Goal: Information Seeking & Learning: Check status

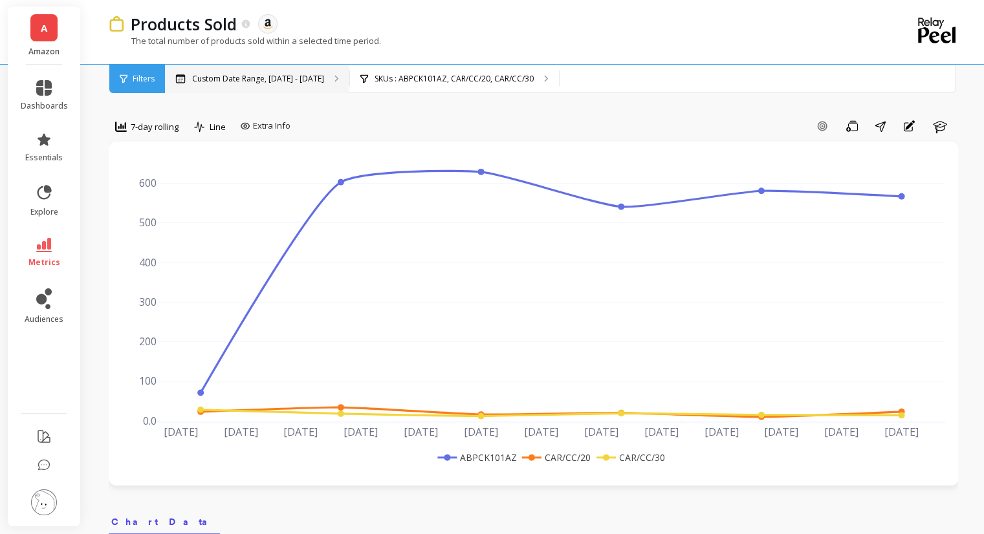
click at [313, 83] on p "Custom Date Range, Aug 4 - Sep 14" at bounding box center [258, 79] width 132 height 10
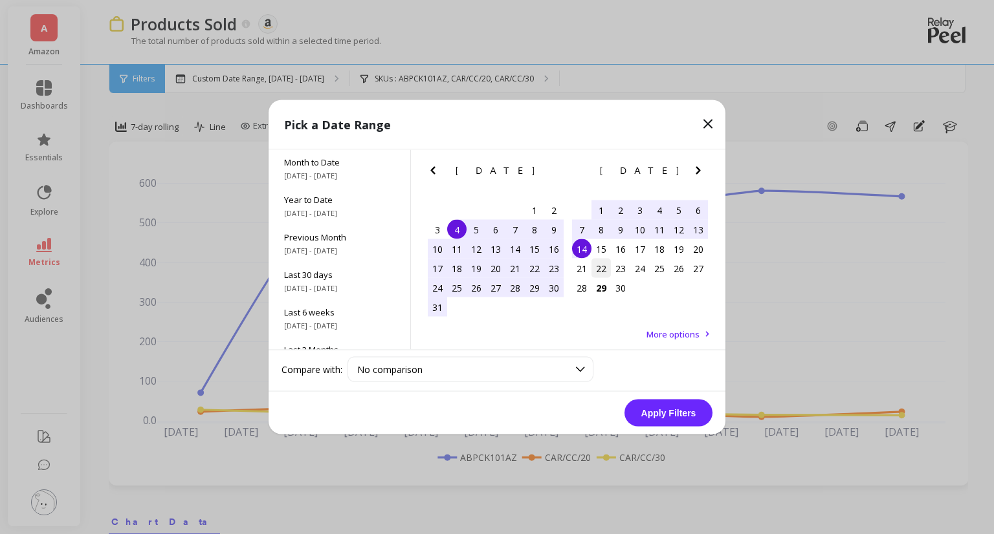
click at [608, 271] on div "22" at bounding box center [600, 268] width 19 height 19
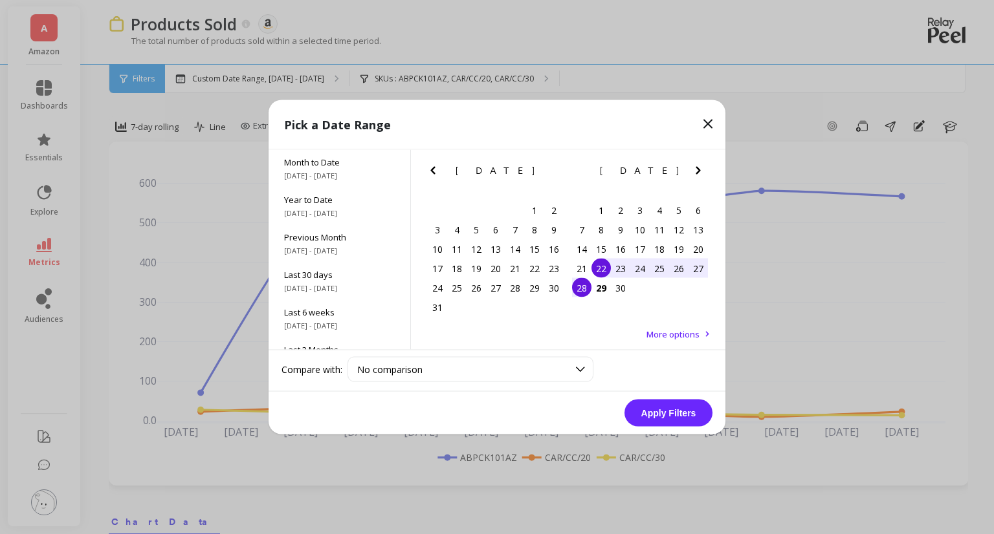
click at [587, 287] on div "28" at bounding box center [581, 287] width 19 height 19
click at [676, 413] on button "Apply Filters" at bounding box center [668, 413] width 88 height 27
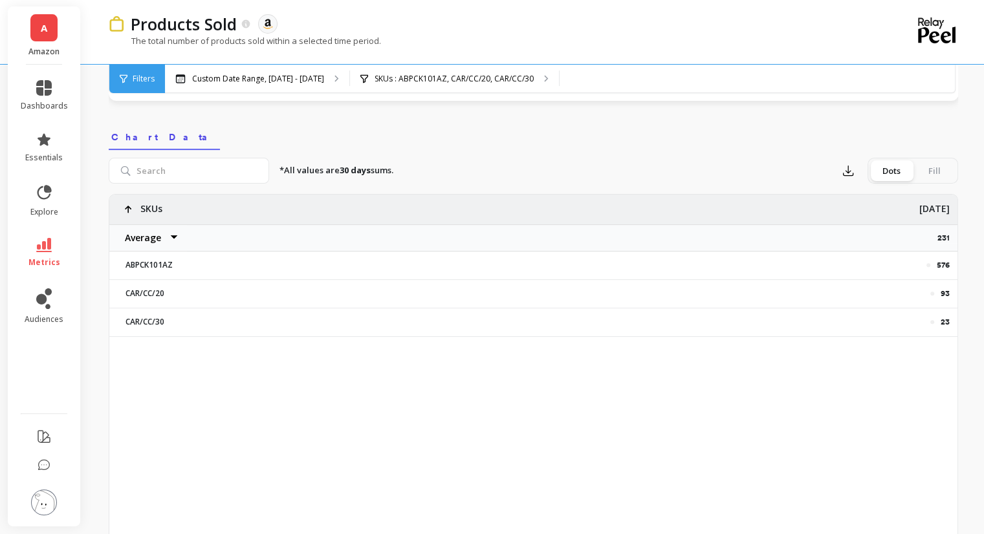
scroll to position [388, 0]
click at [942, 265] on p "576" at bounding box center [943, 262] width 13 height 10
click at [942, 264] on p "576" at bounding box center [943, 262] width 13 height 10
copy p "576"
click at [935, 257] on div "576" at bounding box center [598, 262] width 702 height 10
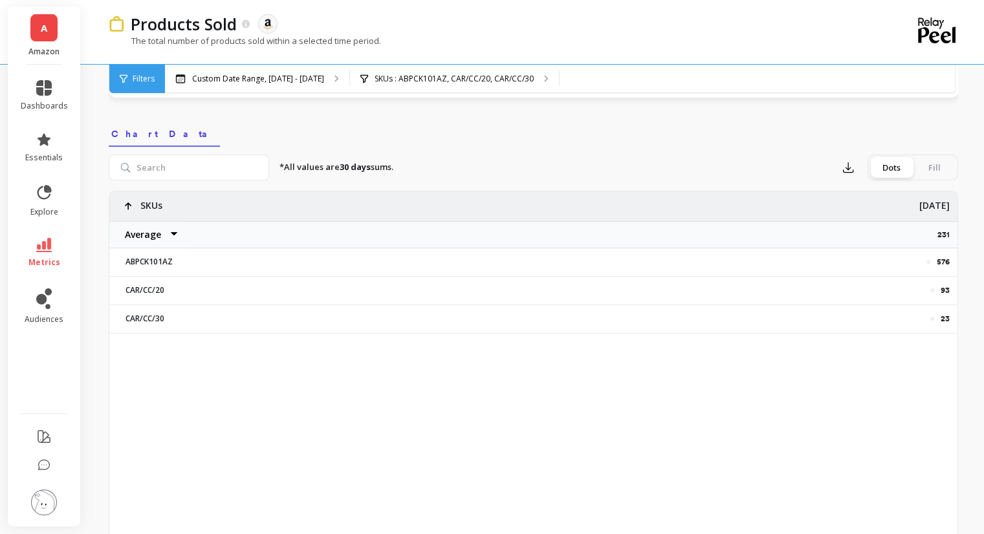
click at [944, 260] on p "576" at bounding box center [943, 262] width 13 height 10
copy p "576"
drag, startPoint x: 0, startPoint y: 391, endPoint x: 6, endPoint y: 396, distance: 7.4
click at [0, 391] on div "A Amazon dashboards essentials explore metrics audiences Products Sold The data…" at bounding box center [492, 336] width 984 height 1449
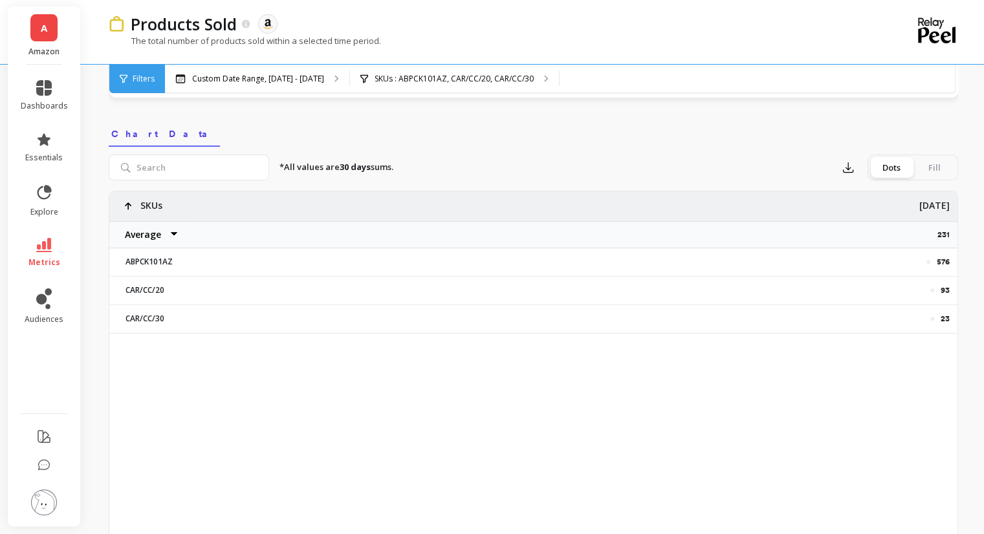
click at [944, 259] on p "576" at bounding box center [943, 262] width 13 height 10
copy p "576"
click at [487, 80] on p "SKUs : ABPCK101AZ, CAR/CC/20, CAR/CC/30" at bounding box center [454, 79] width 159 height 10
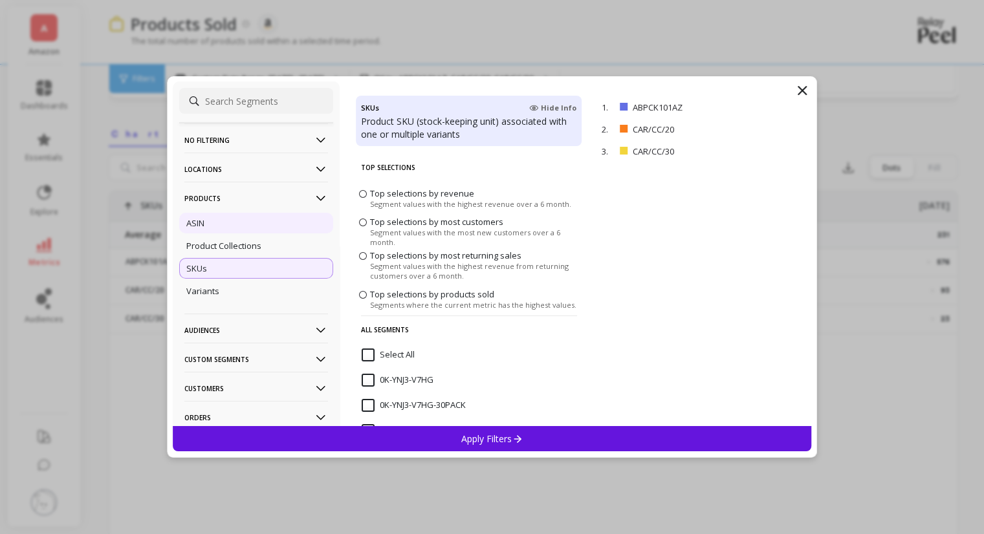
click at [236, 223] on div "ASIN" at bounding box center [256, 223] width 154 height 21
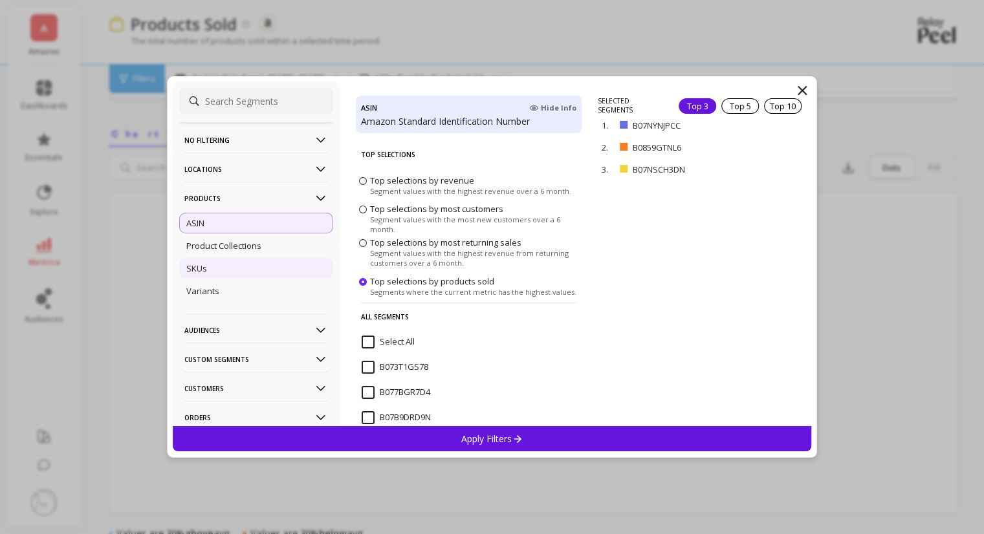
click at [241, 268] on div "SKUs" at bounding box center [256, 268] width 154 height 21
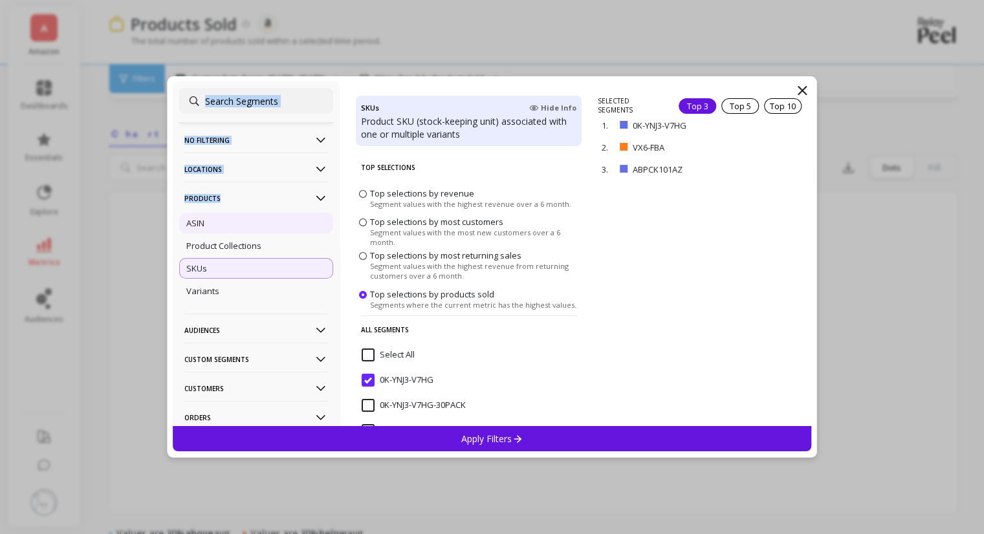
drag, startPoint x: 799, startPoint y: 91, endPoint x: 189, endPoint y: 220, distance: 623.6
click at [167, 206] on div "No filtering Overall Locations Cities Countries Physical Location Sales Channel…" at bounding box center [492, 267] width 651 height 382
click at [220, 232] on div "ASIN" at bounding box center [256, 223] width 154 height 21
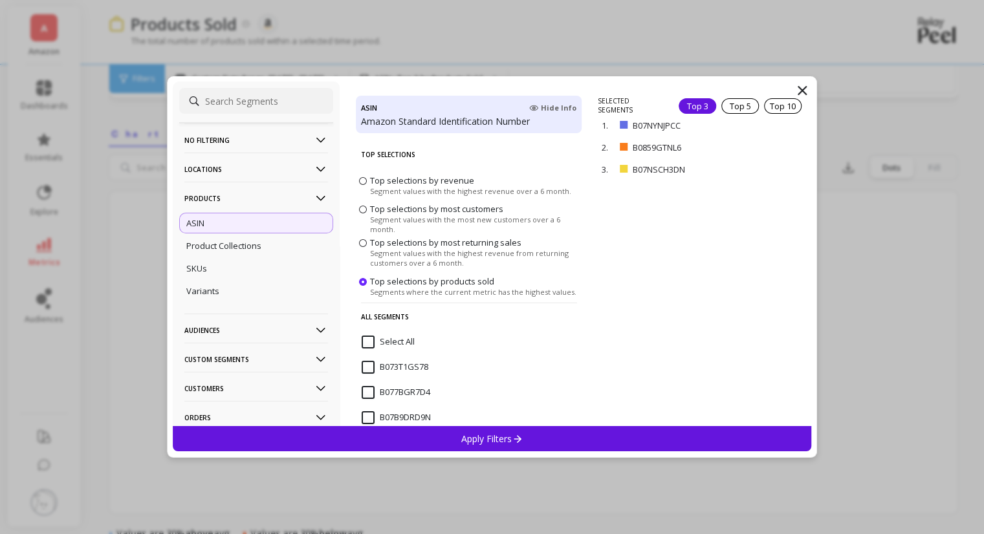
click at [533, 439] on div "Apply Filters" at bounding box center [492, 438] width 639 height 25
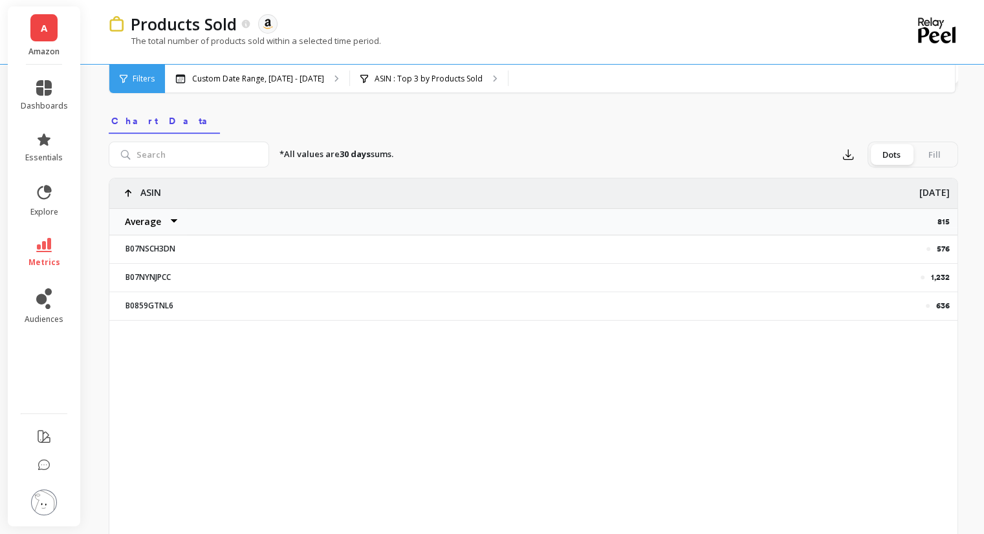
scroll to position [388, 0]
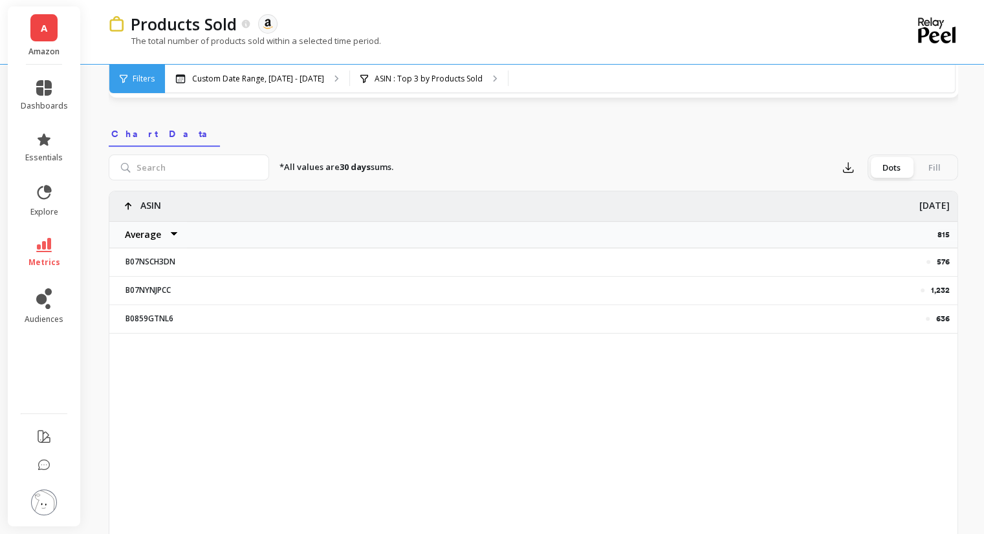
click at [940, 262] on p "576" at bounding box center [943, 262] width 13 height 10
copy p "576"
drag, startPoint x: 427, startPoint y: 76, endPoint x: 369, endPoint y: 43, distance: 66.4
click at [369, 43] on div "Products Sold The data you are viewing comes from: Amazon Seller Central The to…" at bounding box center [534, 46] width 893 height 93
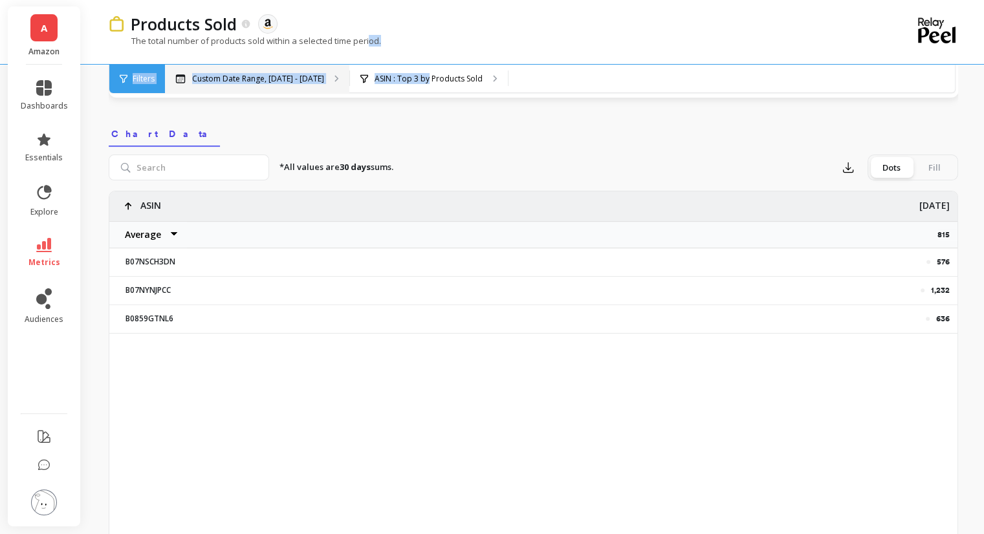
click at [270, 74] on p "Custom Date Range, Sep 22 - Sep 28" at bounding box center [258, 79] width 132 height 10
click at [131, 76] on div "Filters" at bounding box center [137, 79] width 56 height 28
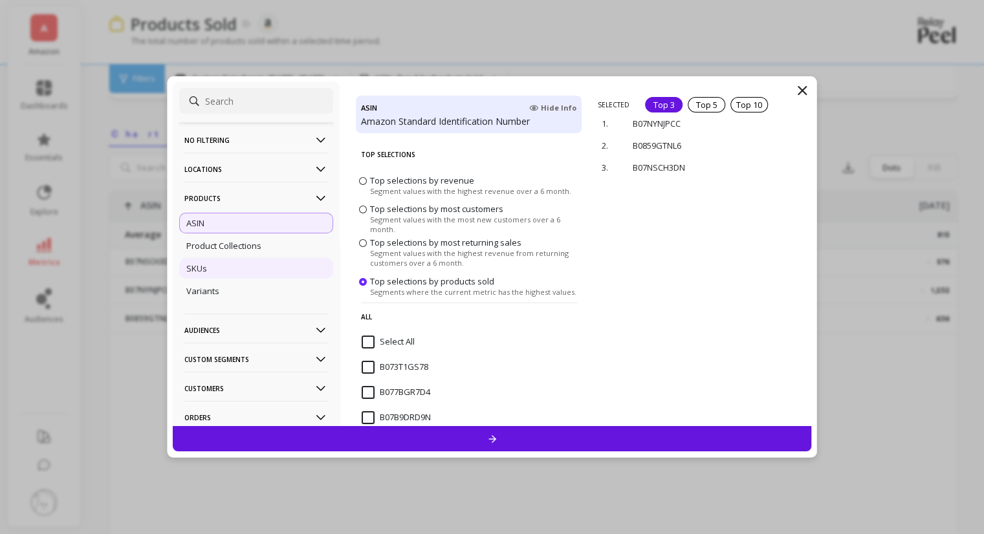
click at [213, 270] on div "SKUs" at bounding box center [256, 268] width 154 height 21
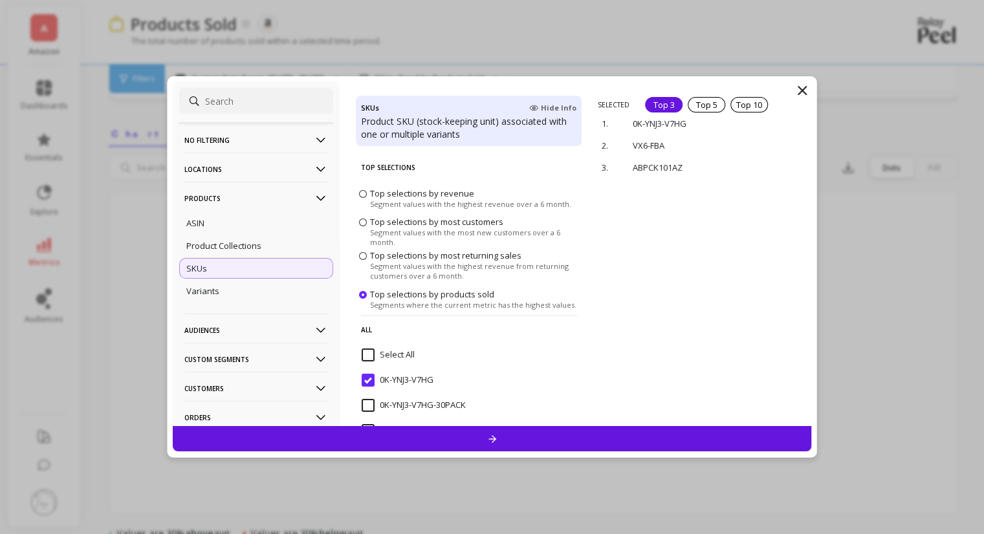
click at [802, 89] on icon at bounding box center [802, 91] width 16 height 16
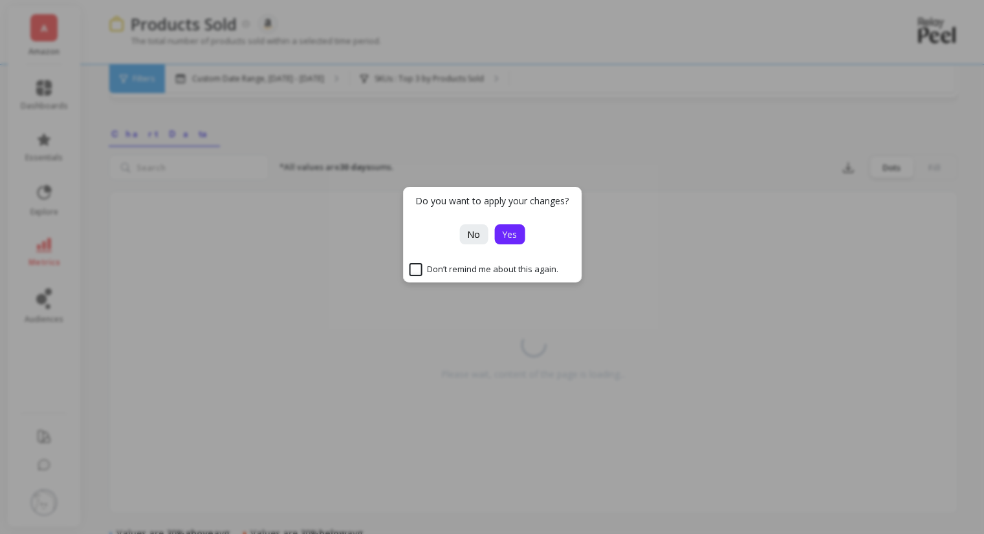
click at [502, 236] on span "Yes" at bounding box center [509, 234] width 15 height 12
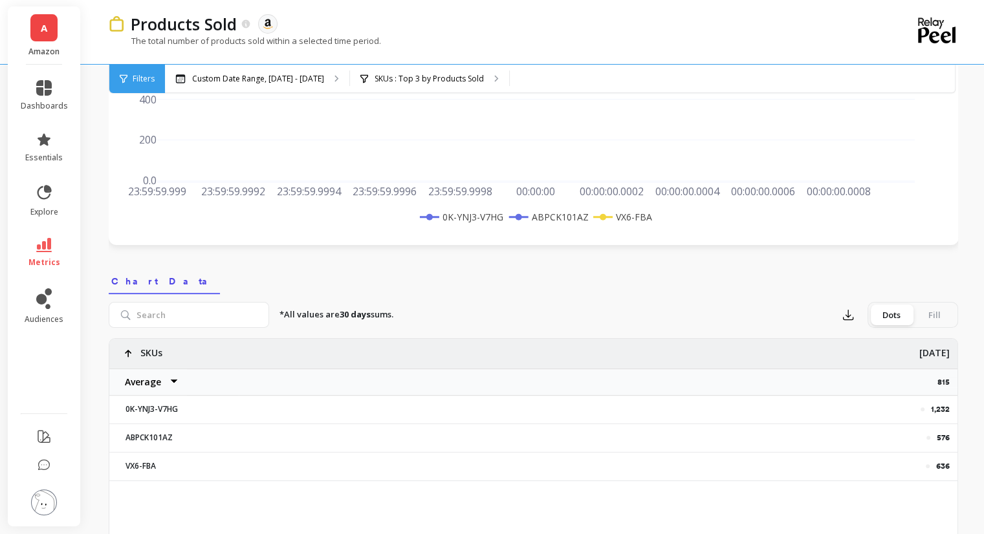
scroll to position [194, 0]
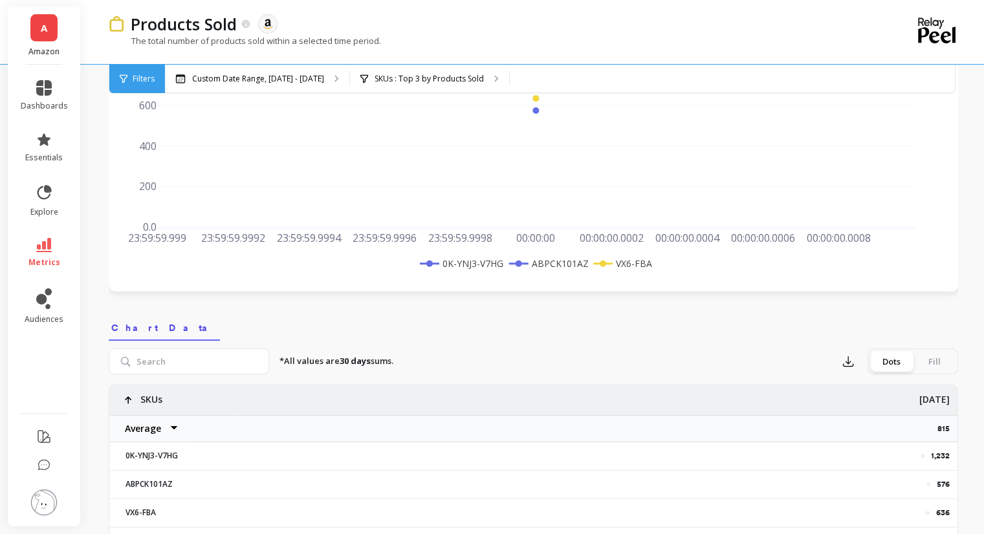
click at [147, 79] on span "Filters" at bounding box center [144, 79] width 22 height 10
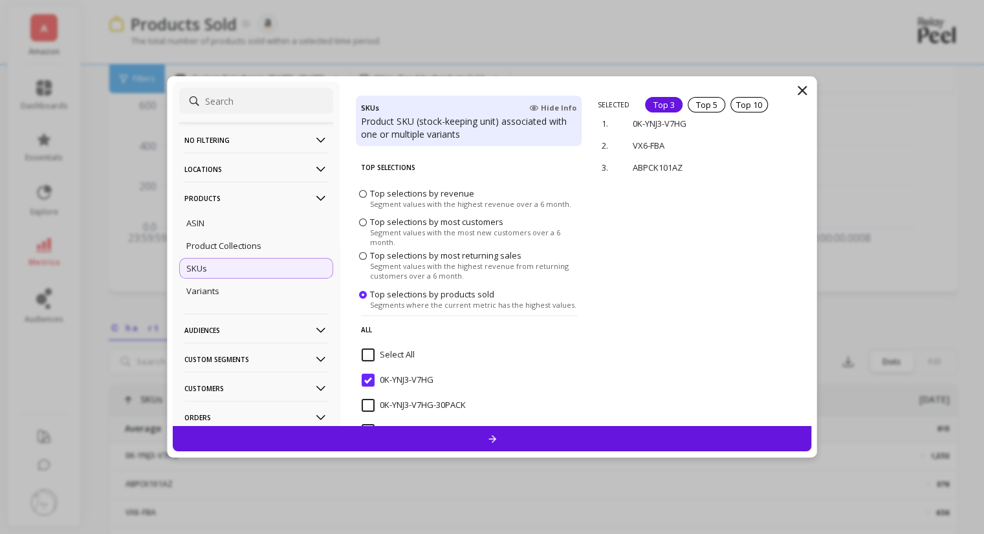
scroll to position [388, 0]
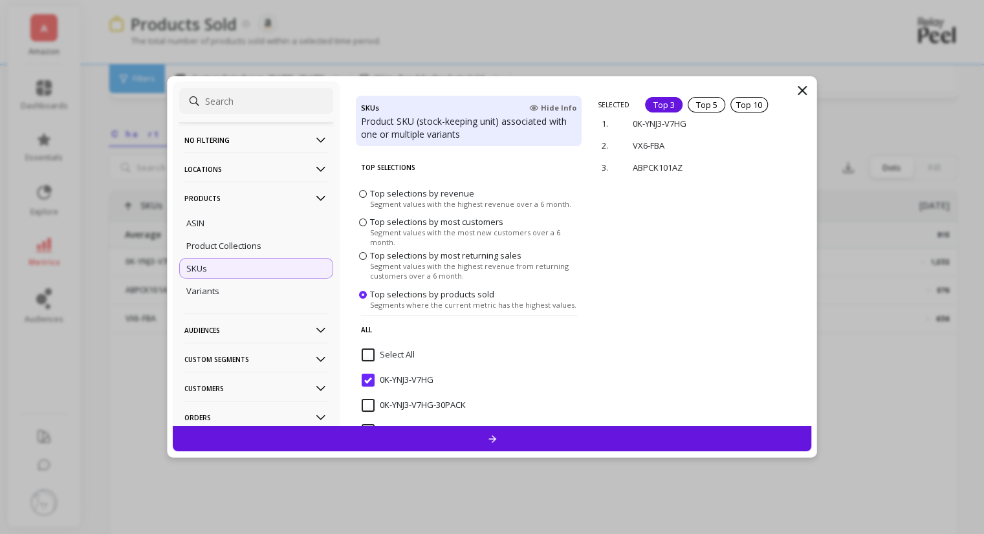
click at [801, 90] on icon at bounding box center [802, 91] width 8 height 8
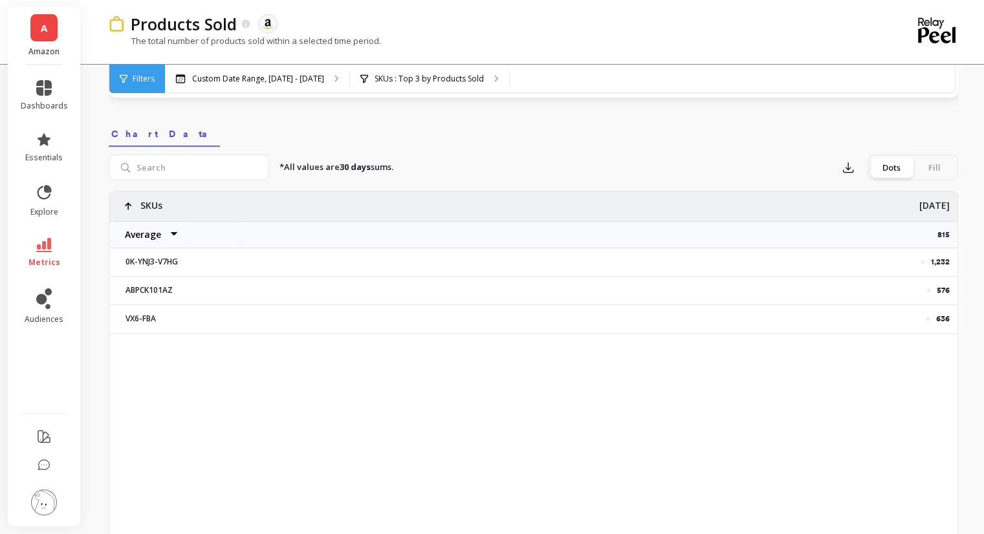
click at [407, 412] on div "1,232 576 636 SKUs Average Sum Max Min Sep 28 815 0K-YNJ3-V7HG ABPCK101AZ VX6-F…" at bounding box center [533, 395] width 849 height 408
click at [139, 82] on span "Filters" at bounding box center [144, 79] width 22 height 10
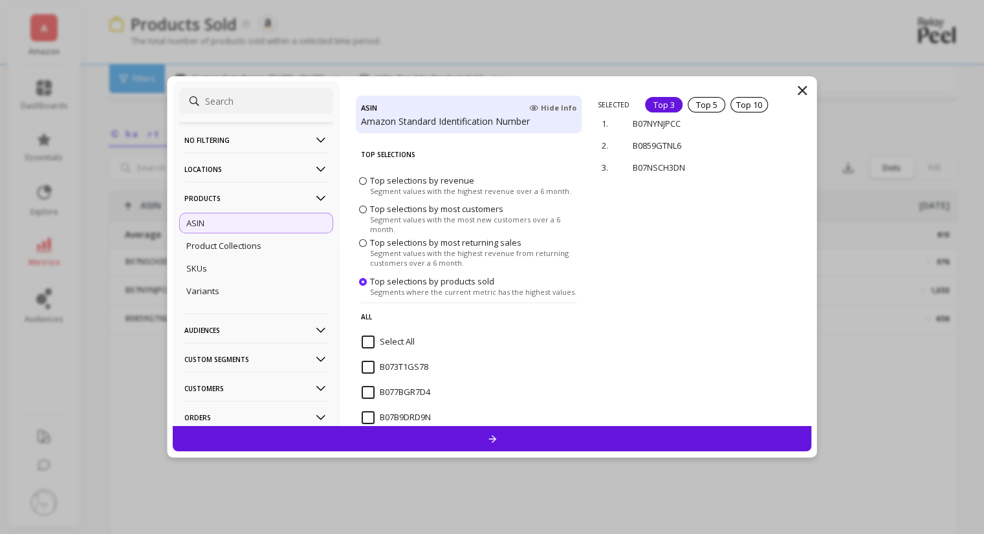
click at [800, 79] on div "No filtering Overall Locations Cities Countries Physical Location Sales Channel…" at bounding box center [492, 267] width 651 height 382
click at [800, 93] on icon at bounding box center [802, 91] width 16 height 16
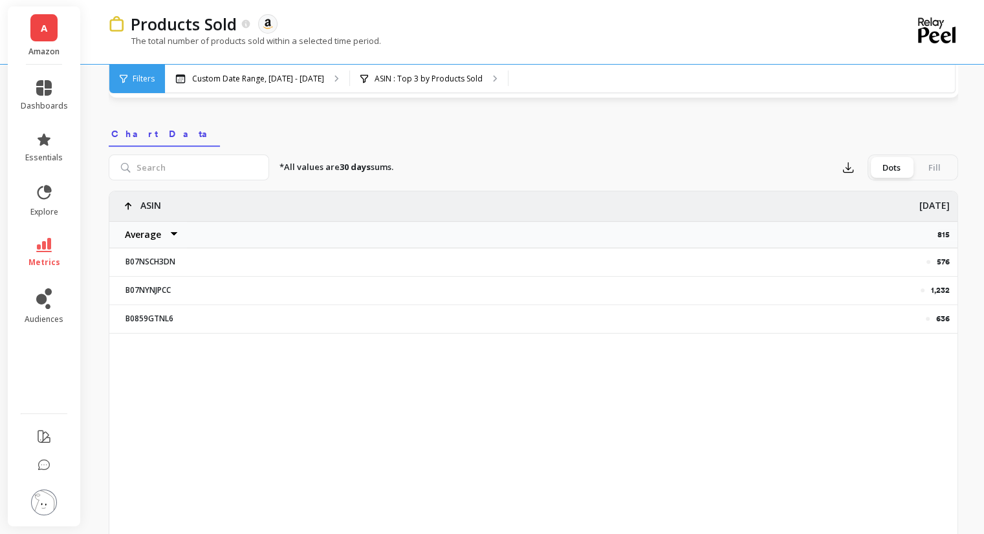
click at [147, 204] on p "ASIN" at bounding box center [150, 201] width 21 height 21
click at [155, 290] on p "B07NYNJPCC" at bounding box center [174, 290] width 113 height 10
copy p "B07NYNJPCC"
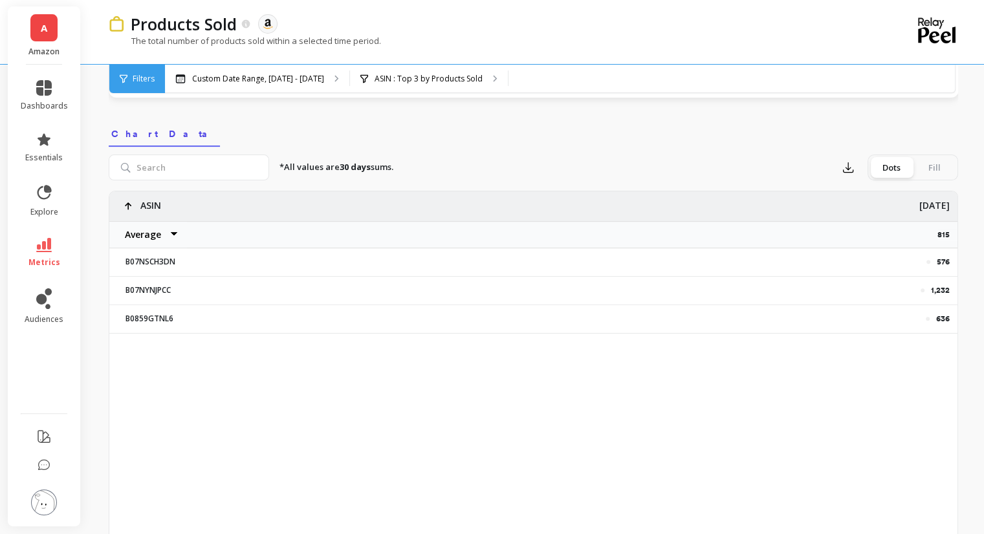
click at [327, 382] on div "576 1,232 636 ASIN Average Sum Max Min Sep 28 815 B07NSCH3DN B07NYNJPCC B0859GT…" at bounding box center [533, 395] width 849 height 408
click at [147, 83] on div "Filters" at bounding box center [137, 79] width 56 height 28
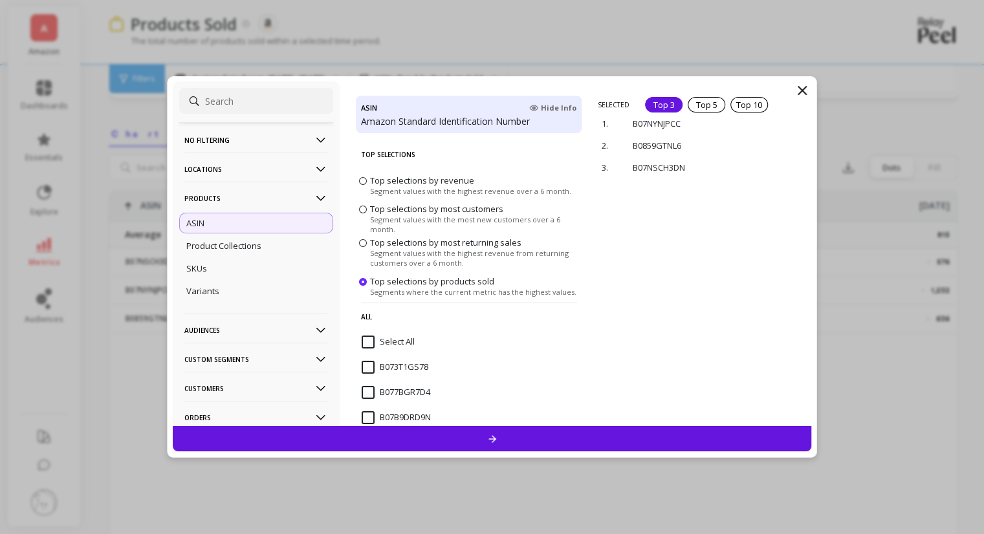
scroll to position [184, 0]
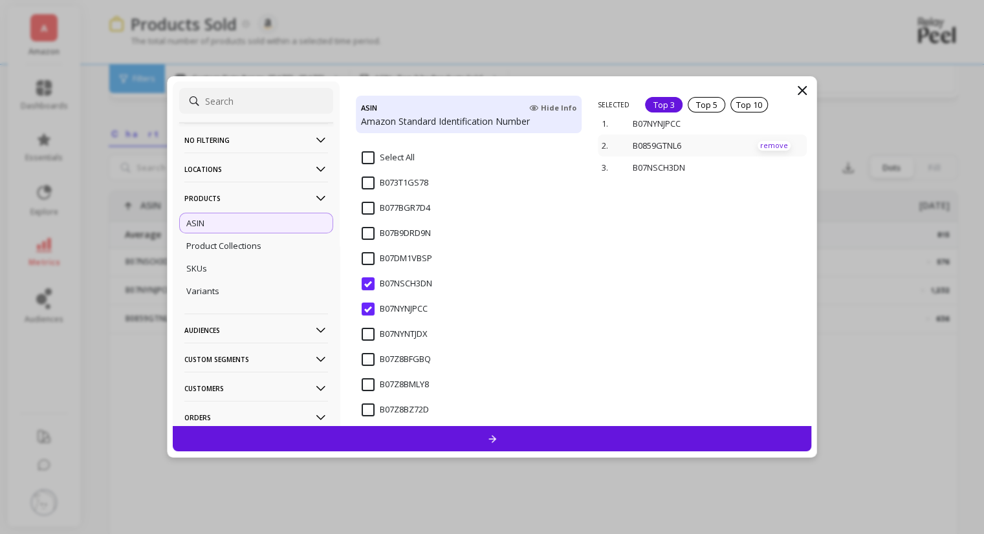
click at [763, 146] on p "remove" at bounding box center [773, 146] width 33 height 10
click at [764, 117] on p "remove" at bounding box center [773, 117] width 33 height 10
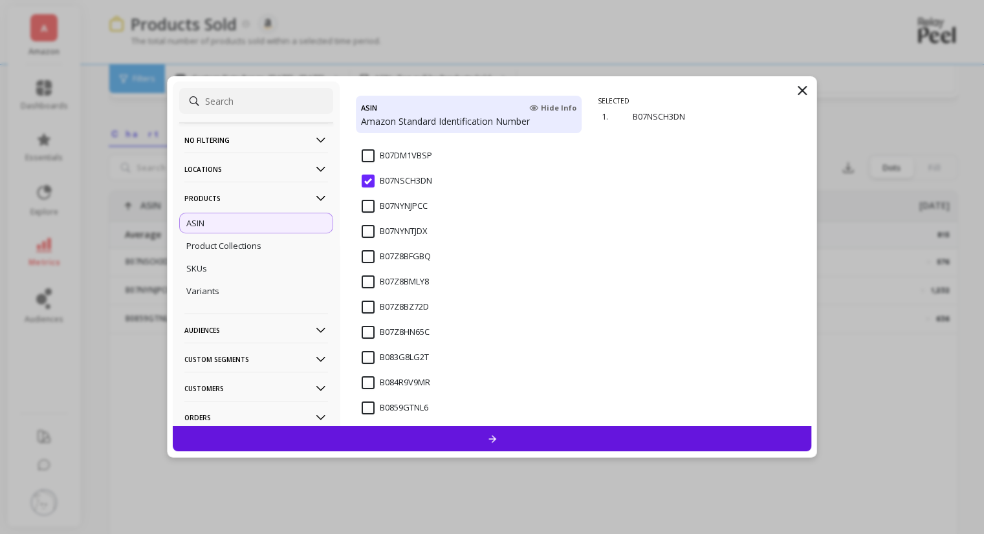
scroll to position [314, 0]
click at [236, 269] on div "SKUs" at bounding box center [256, 268] width 154 height 21
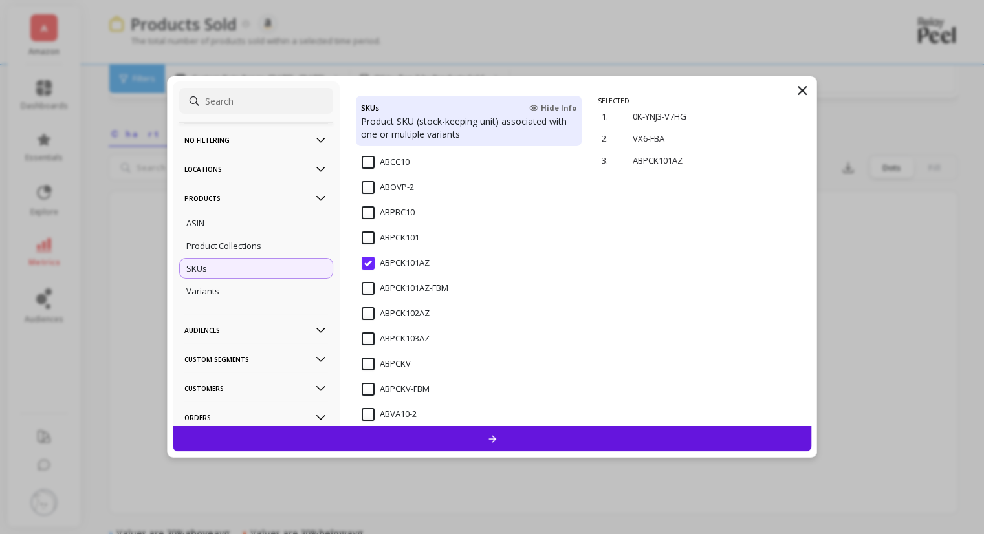
scroll to position [259, 0]
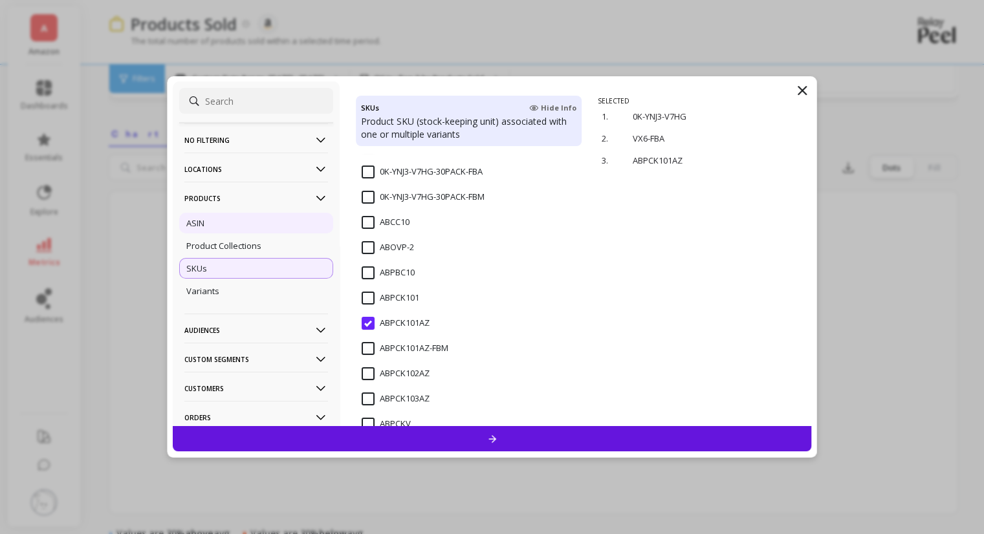
click at [220, 228] on div "ASIN" at bounding box center [256, 223] width 154 height 21
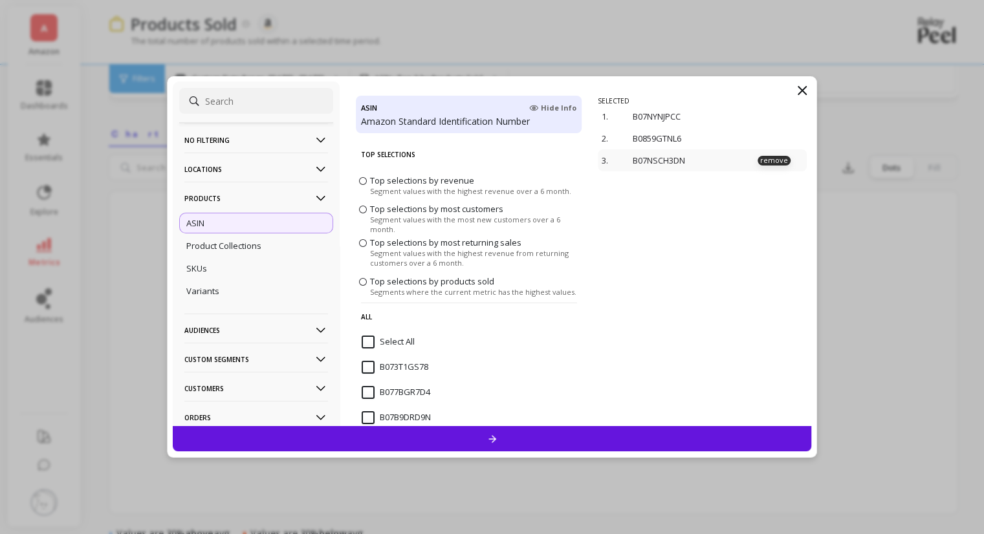
scroll to position [184, 0]
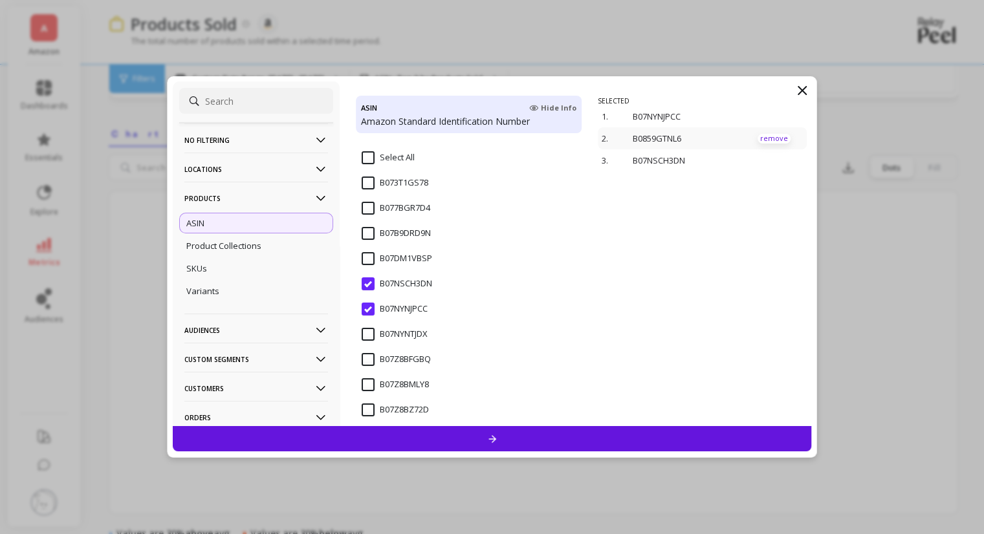
click at [765, 137] on p "remove" at bounding box center [773, 139] width 33 height 10
click at [761, 116] on p "remove" at bounding box center [773, 117] width 33 height 10
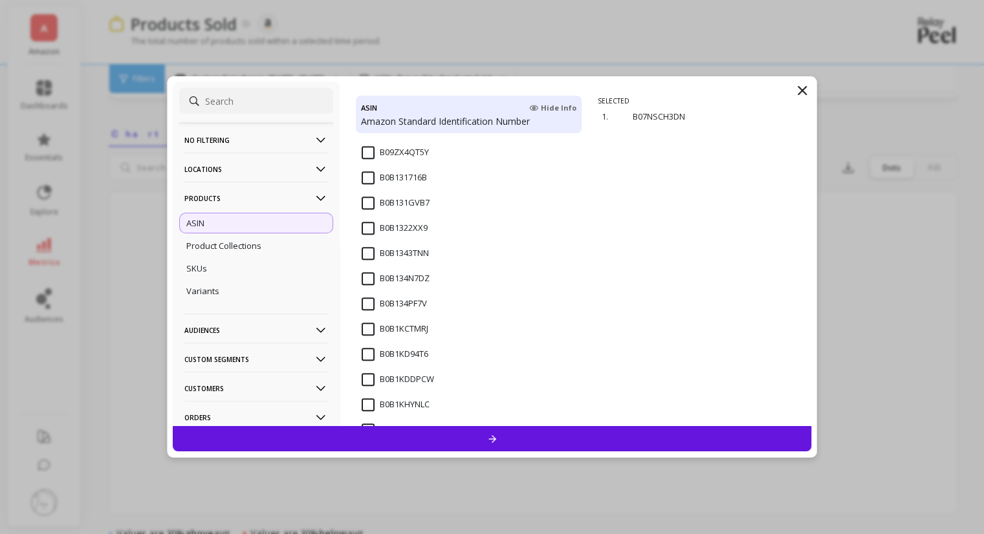
scroll to position [961, 0]
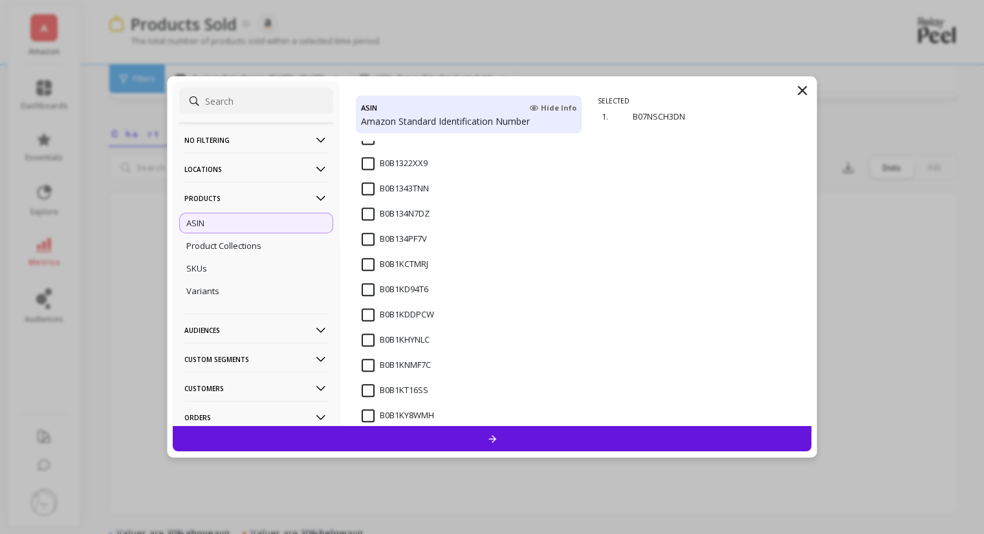
click at [376, 263] on input "B0B1KCTMRJ" at bounding box center [395, 264] width 67 height 13
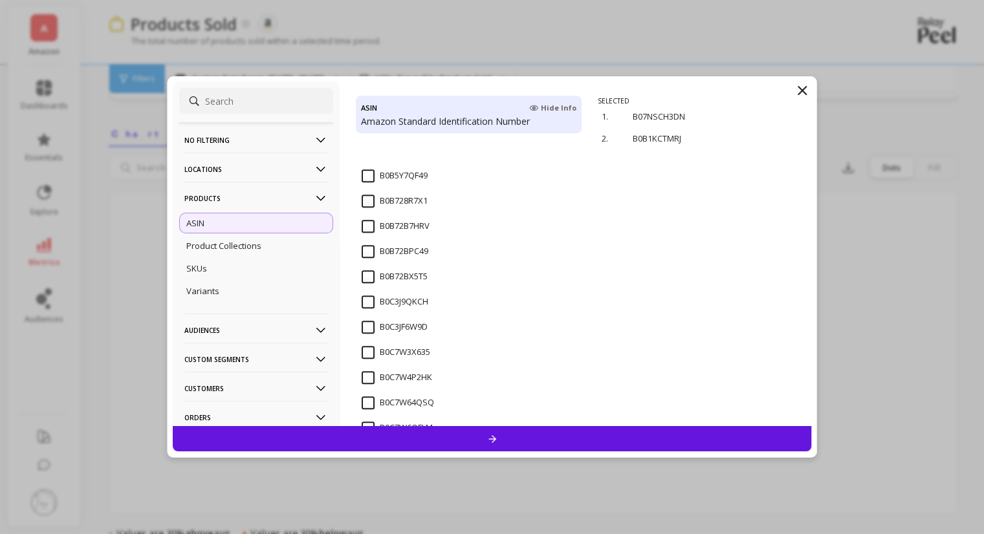
scroll to position [1284, 0]
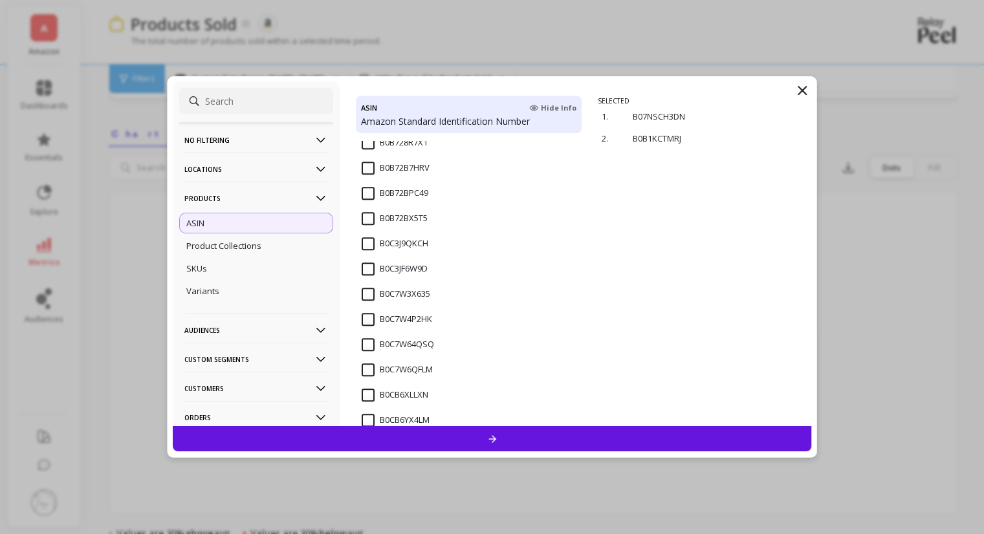
click at [362, 216] on input "B0B72BX5T5" at bounding box center [395, 218] width 66 height 13
click at [512, 439] on div at bounding box center [492, 438] width 639 height 25
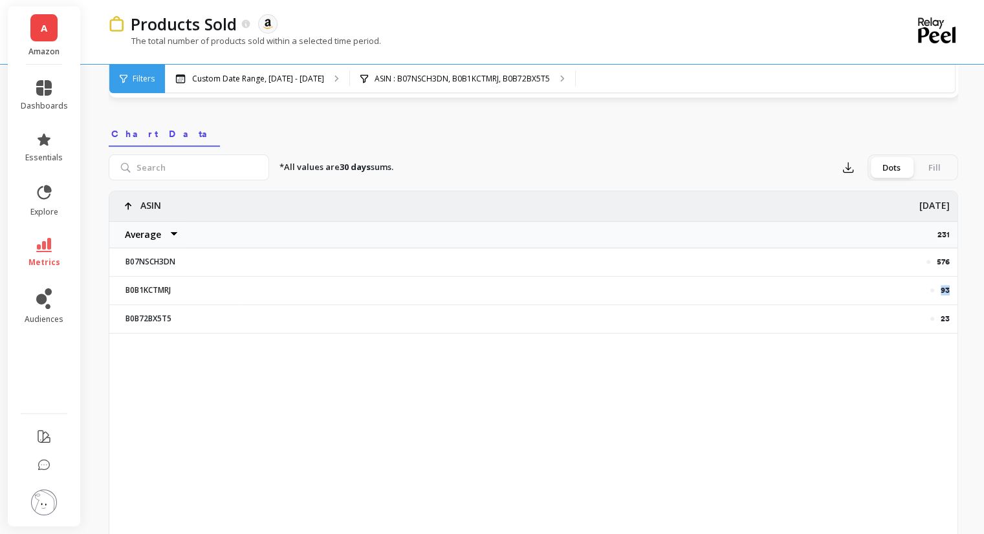
copy p "93"
drag, startPoint x: 952, startPoint y: 291, endPoint x: 941, endPoint y: 291, distance: 11.0
click at [941, 291] on div "93" at bounding box center [598, 290] width 719 height 27
copy p "23"
drag, startPoint x: 950, startPoint y: 320, endPoint x: 940, endPoint y: 320, distance: 9.7
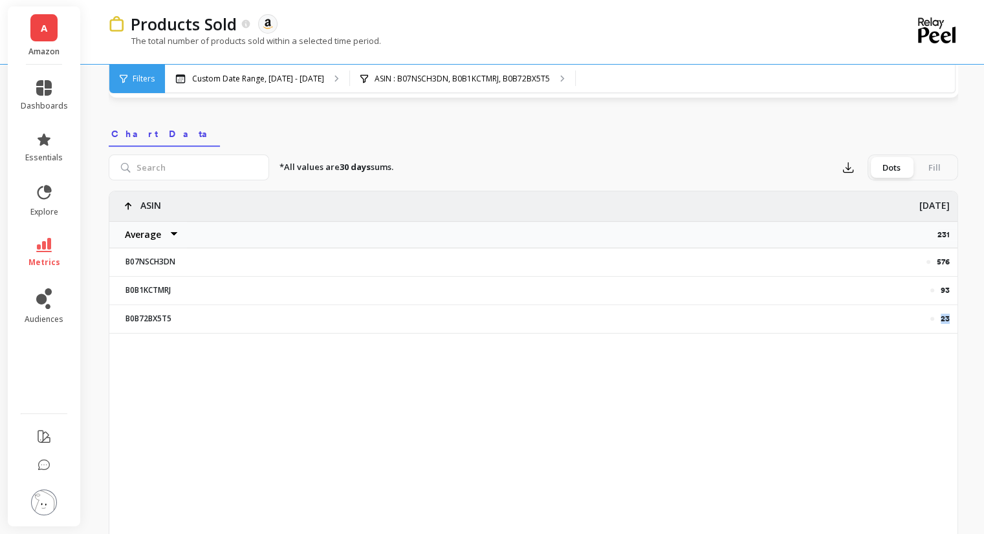
click at [940, 320] on div "23" at bounding box center [598, 318] width 719 height 27
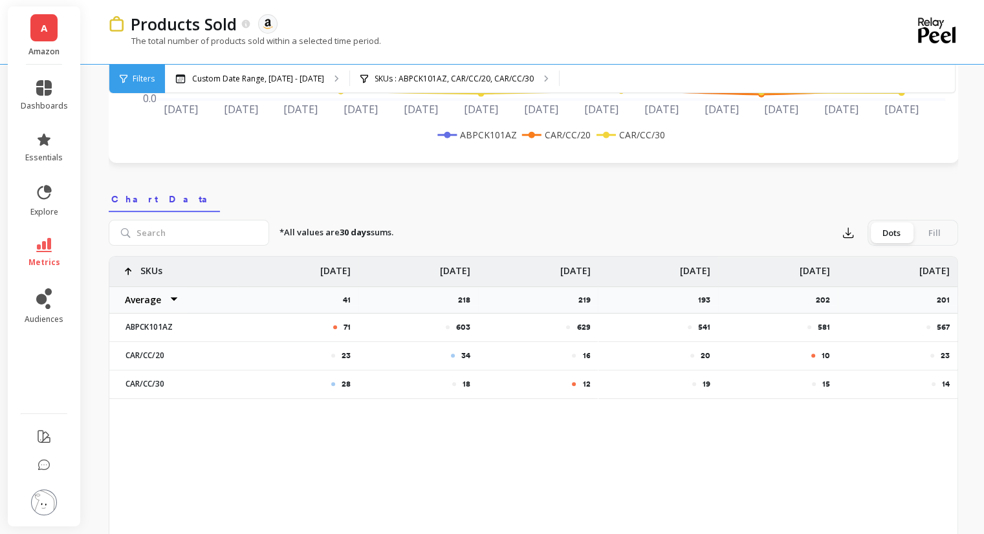
scroll to position [323, 0]
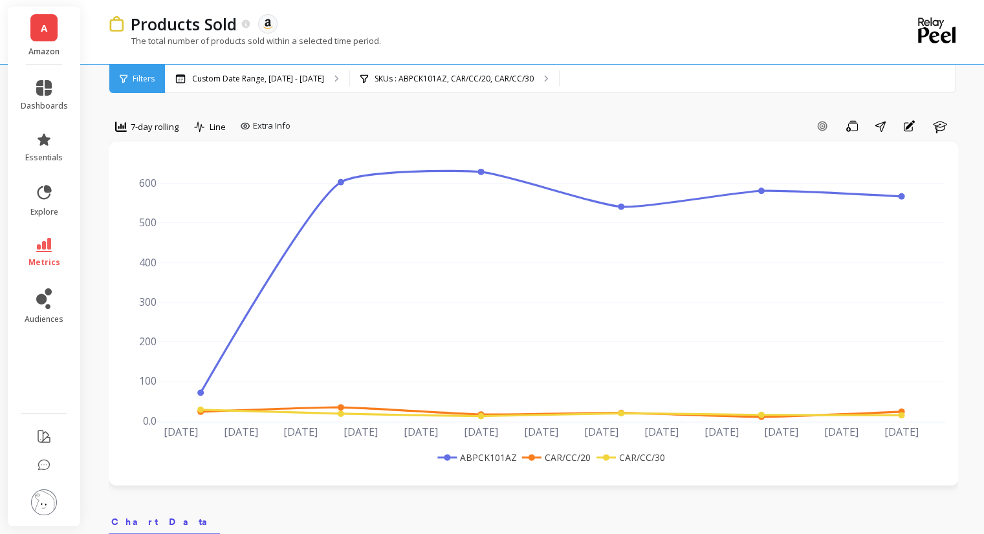
click at [122, 81] on icon at bounding box center [124, 78] width 8 height 8
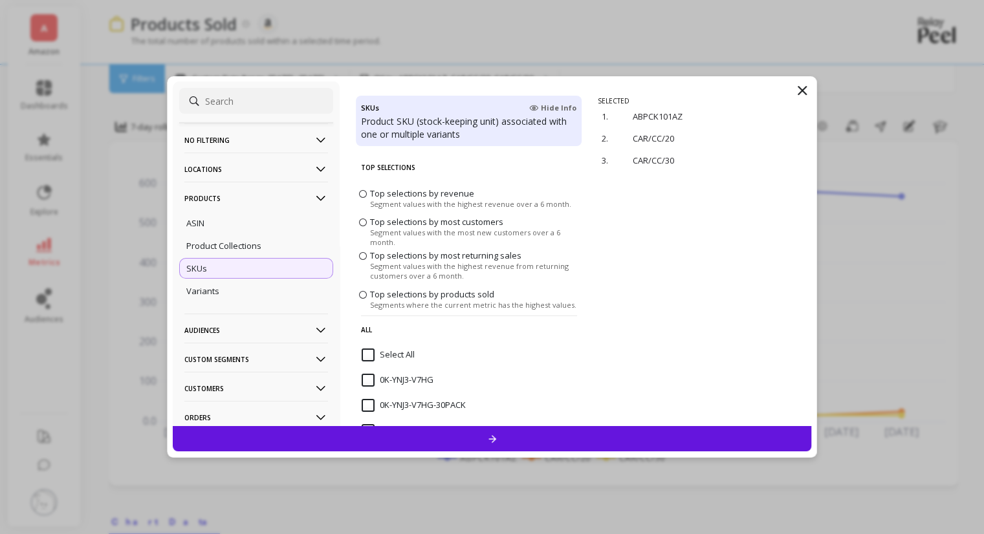
click at [657, 290] on div "SELECTED 1. ABPCK101AZ remove 2. CAR/CC/20 remove 3. CAR/CC/30 remove" at bounding box center [704, 261] width 213 height 330
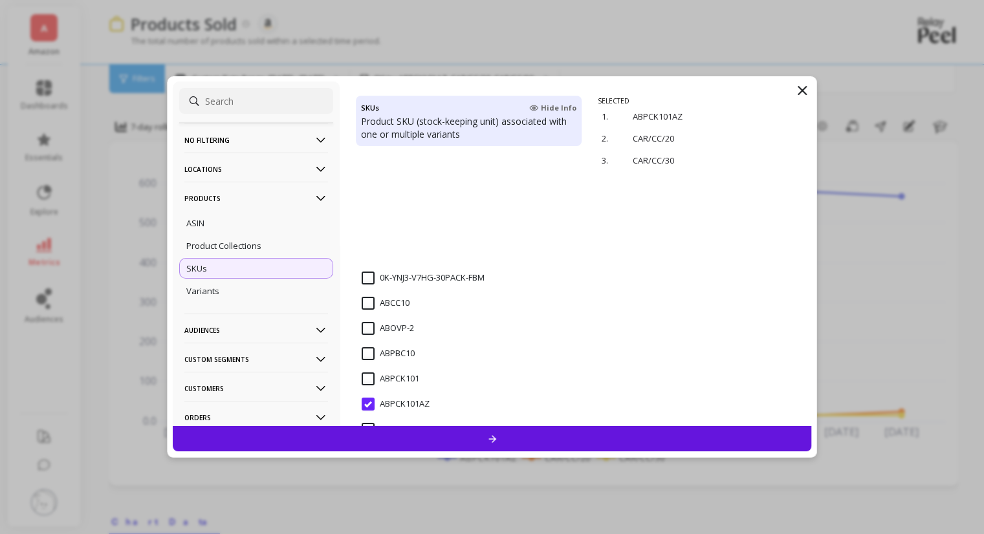
scroll to position [323, 0]
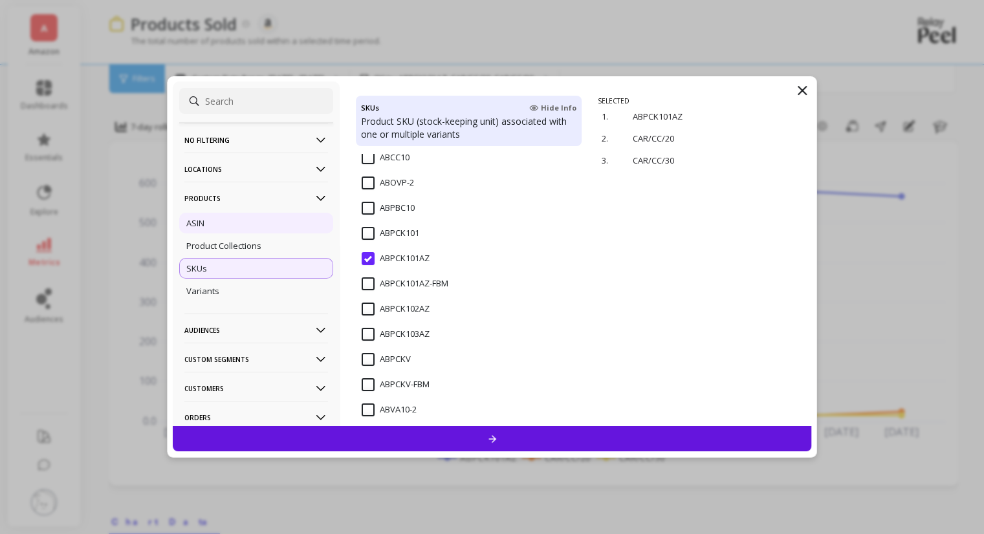
click at [232, 226] on div "ASIN" at bounding box center [256, 223] width 154 height 21
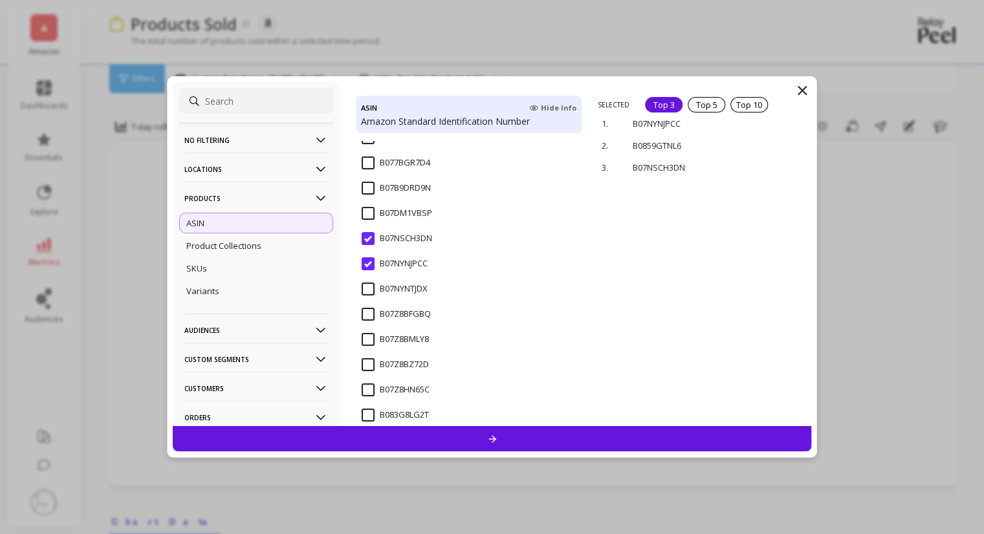
scroll to position [259, 0]
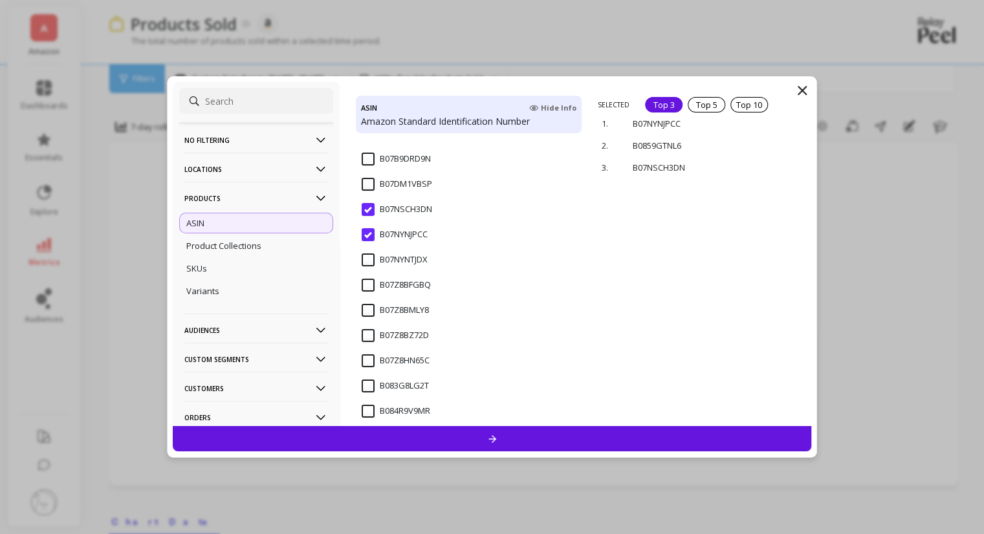
click at [366, 210] on input "B07NSCH3DN" at bounding box center [397, 209] width 71 height 13
click at [768, 140] on p "remove" at bounding box center [773, 139] width 33 height 10
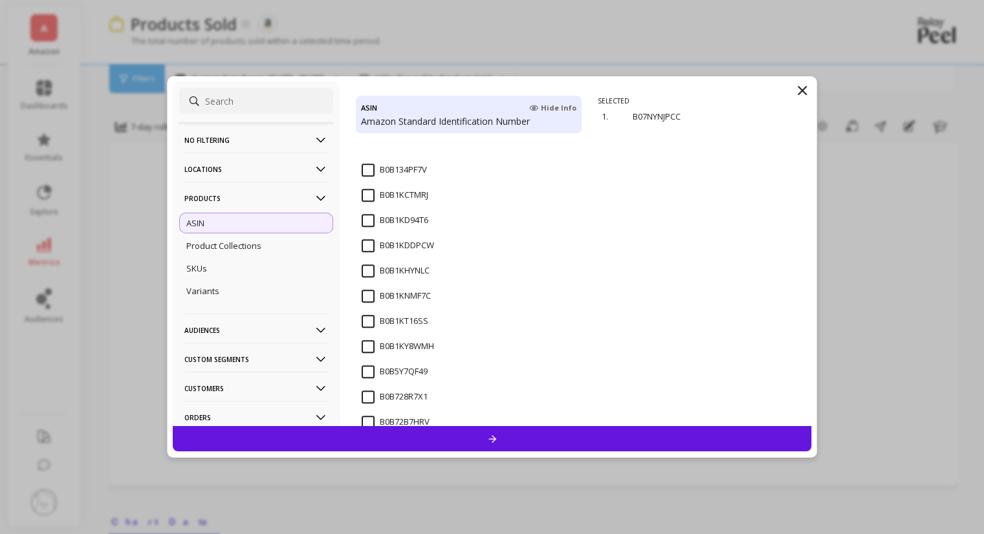
scroll to position [1100, 0]
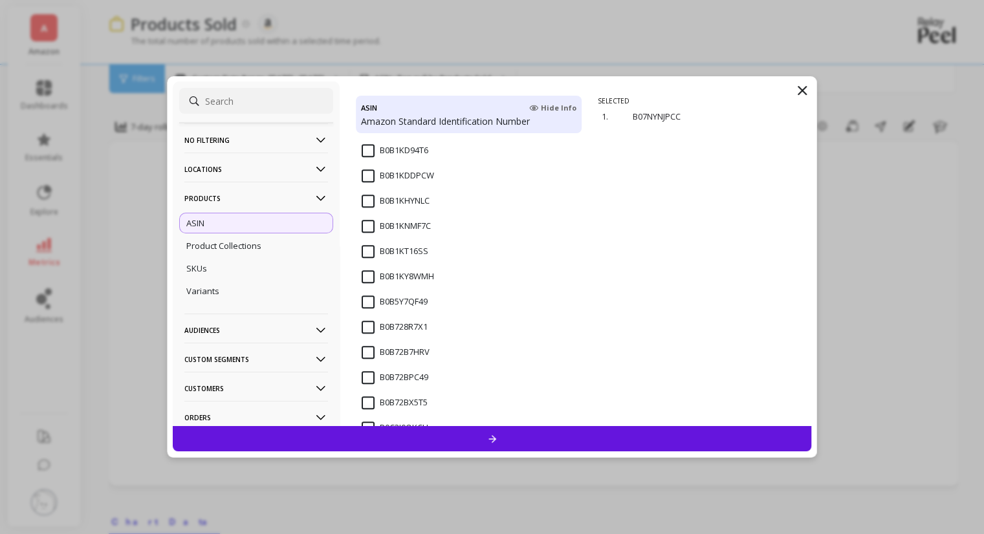
click at [367, 279] on input "B0B1KY8WMH" at bounding box center [398, 276] width 72 height 13
click at [367, 323] on input "B0B728R7X1" at bounding box center [395, 327] width 66 height 13
click at [514, 435] on div at bounding box center [492, 438] width 639 height 25
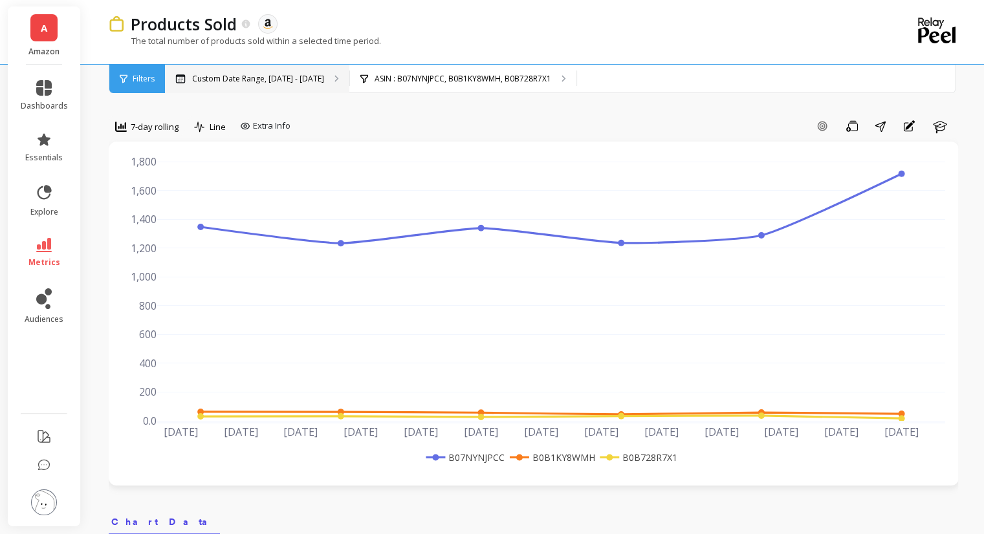
click at [240, 83] on p "Custom Date Range, [DATE] - [DATE]" at bounding box center [258, 79] width 132 height 10
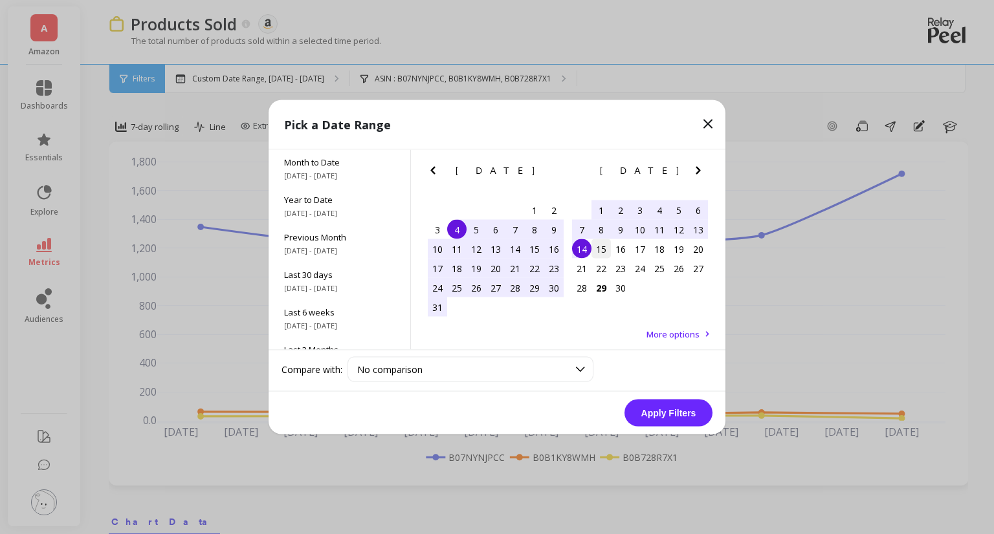
click at [608, 251] on div "15" at bounding box center [600, 248] width 19 height 19
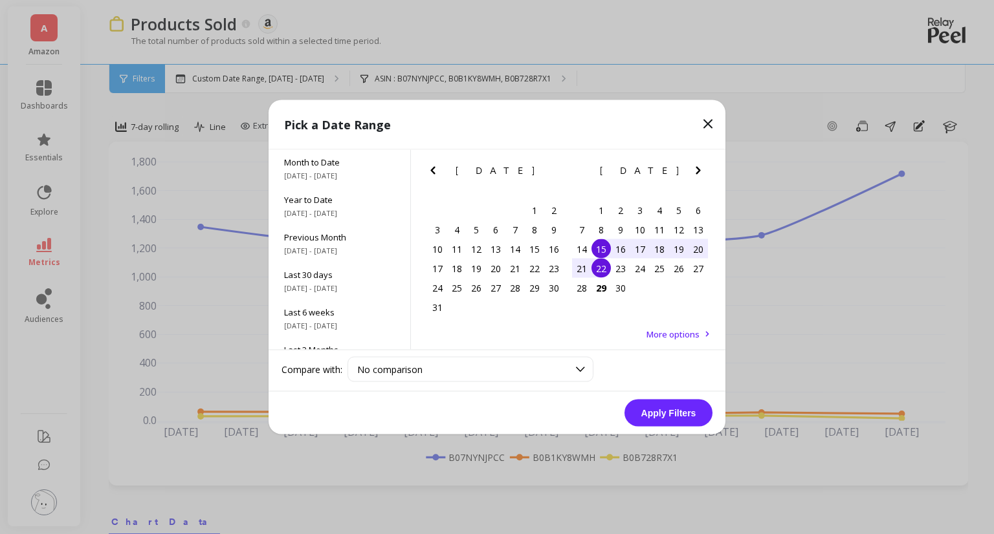
click at [600, 273] on div "22" at bounding box center [600, 268] width 19 height 19
click at [600, 272] on div "22" at bounding box center [600, 268] width 19 height 19
click at [587, 290] on div "28" at bounding box center [581, 287] width 19 height 19
click at [662, 406] on button "Apply Filters" at bounding box center [668, 413] width 88 height 27
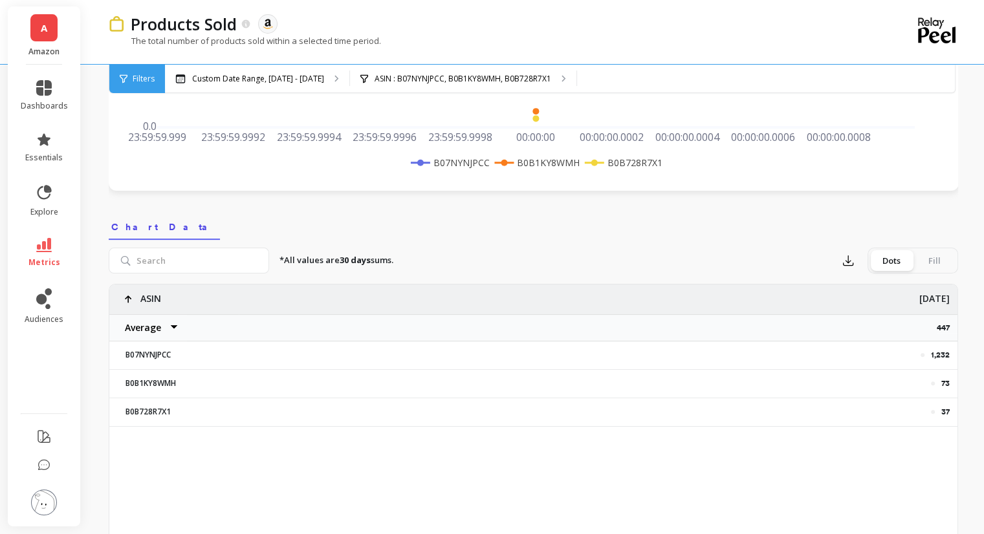
scroll to position [323, 0]
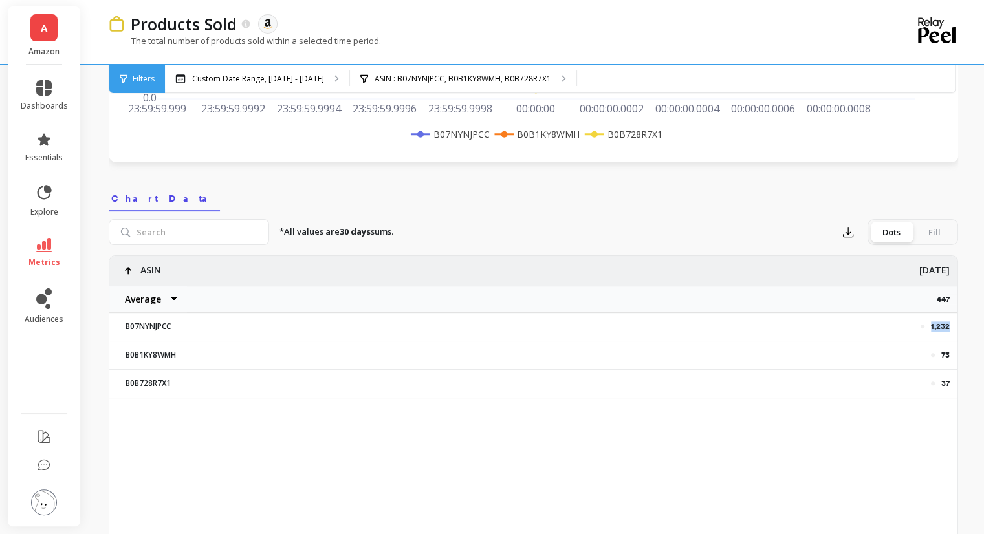
drag, startPoint x: 931, startPoint y: 325, endPoint x: 953, endPoint y: 325, distance: 22.0
click at [953, 325] on div "1,232" at bounding box center [598, 326] width 719 height 27
copy p "1,232"
click at [944, 350] on p "73" at bounding box center [945, 355] width 8 height 10
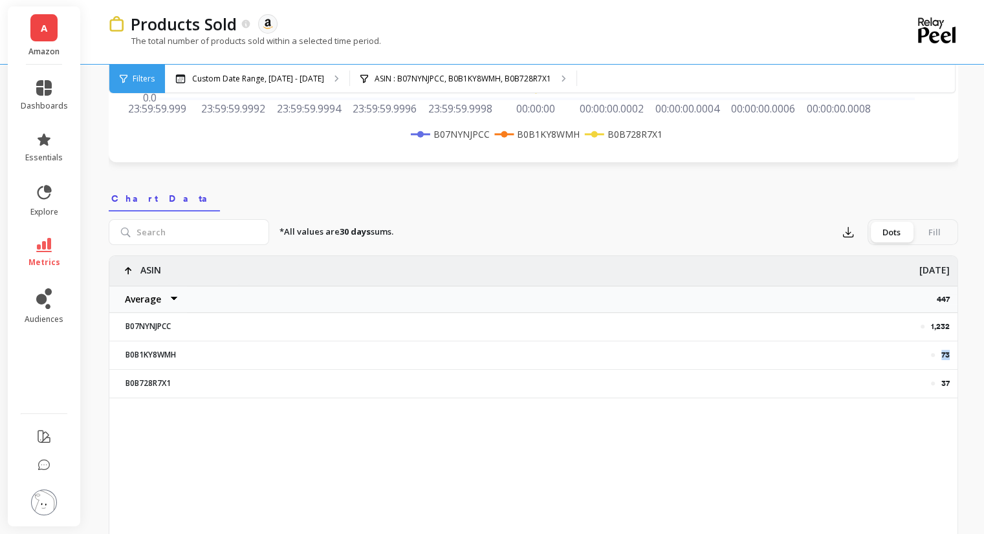
copy p "73"
click at [946, 386] on p "37" at bounding box center [945, 383] width 8 height 10
copy p "37"
click at [533, 452] on div "1,232 73 37 ASIN Average Sum Max Min Sep 28 447 B07NYNJPCC B0B1KY8WMH B0B728R7X1" at bounding box center [533, 460] width 848 height 408
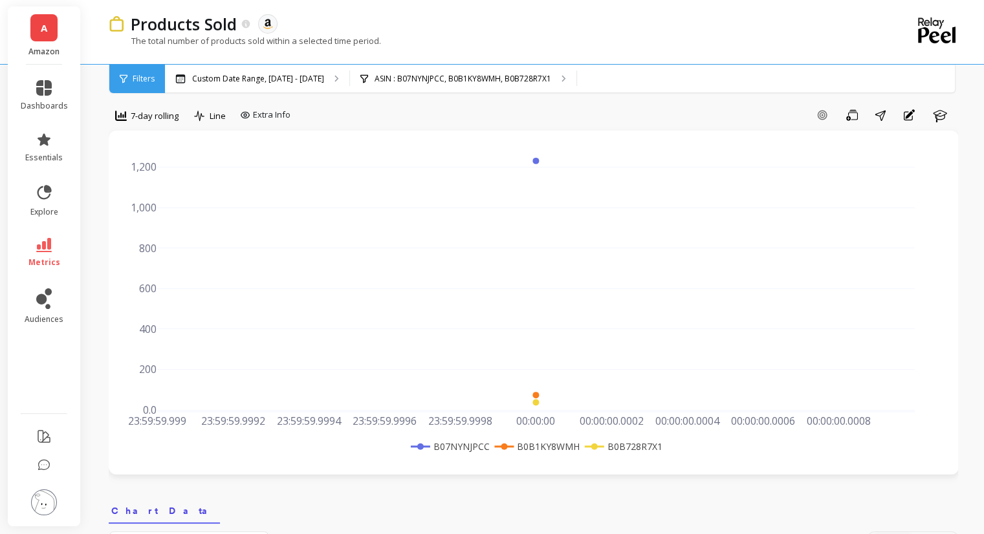
scroll to position [0, 0]
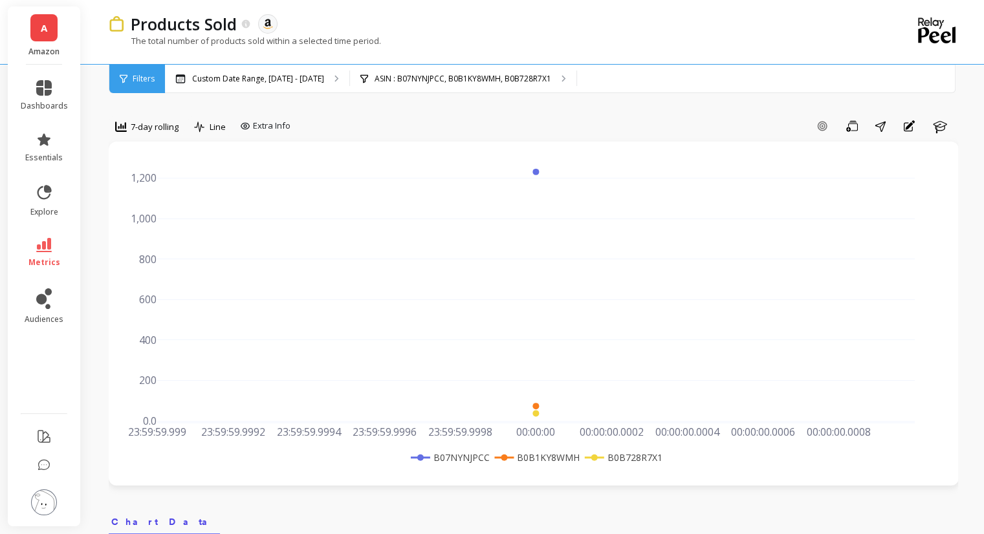
click at [145, 83] on span "Filters" at bounding box center [144, 79] width 22 height 10
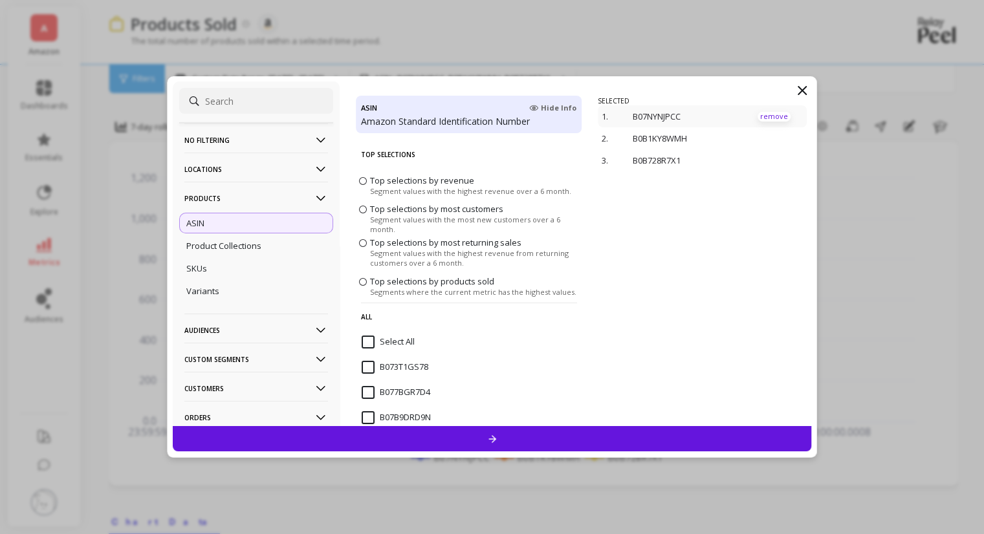
click at [765, 116] on p "remove" at bounding box center [773, 117] width 33 height 10
click at [763, 117] on p "remove" at bounding box center [773, 117] width 33 height 10
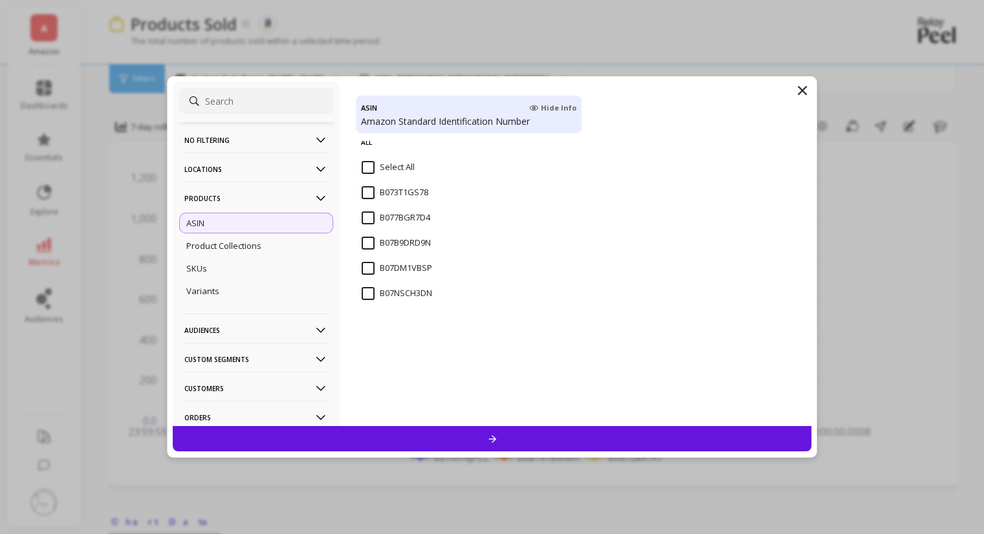
scroll to position [194, 0]
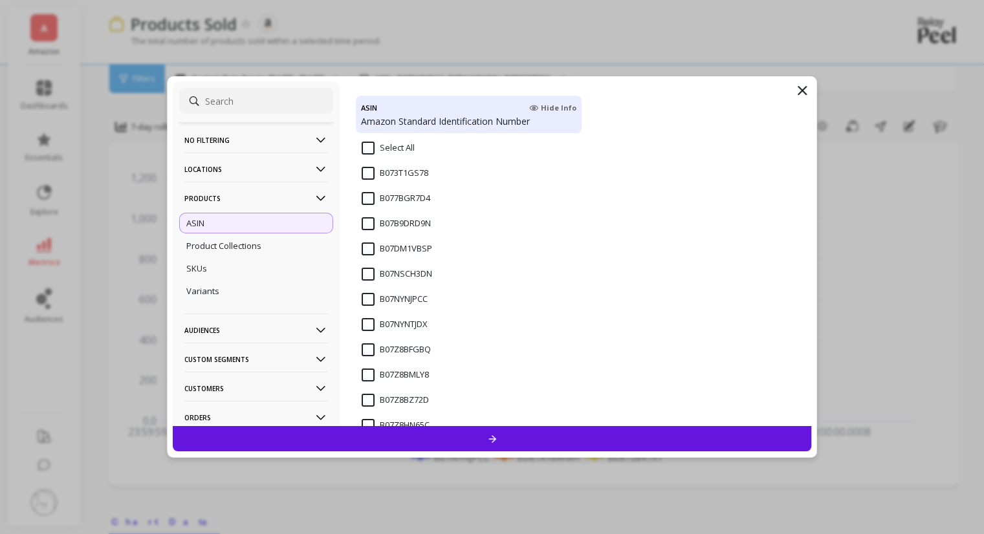
click at [369, 375] on input "B07Z8BMLY8" at bounding box center [395, 375] width 67 height 13
click at [417, 442] on div at bounding box center [492, 438] width 639 height 25
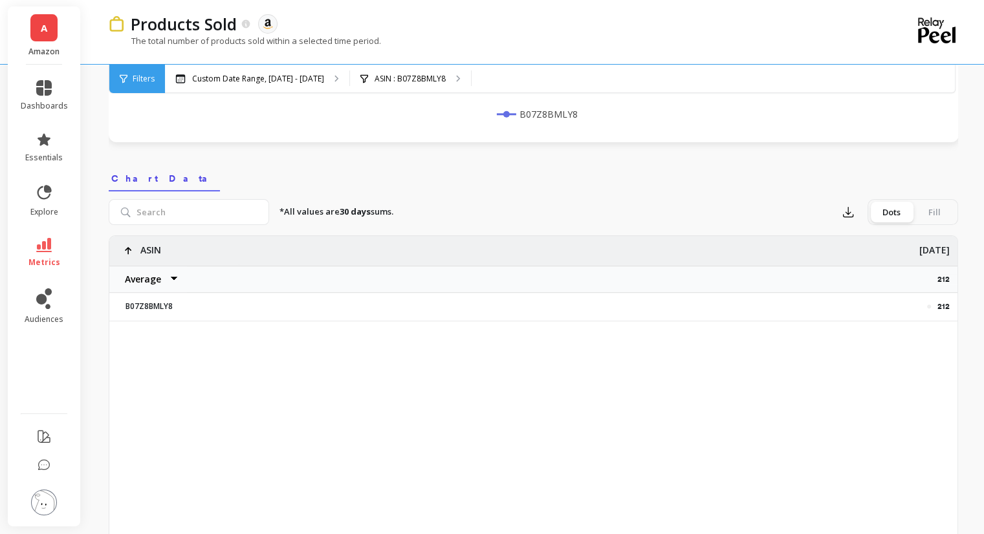
scroll to position [388, 0]
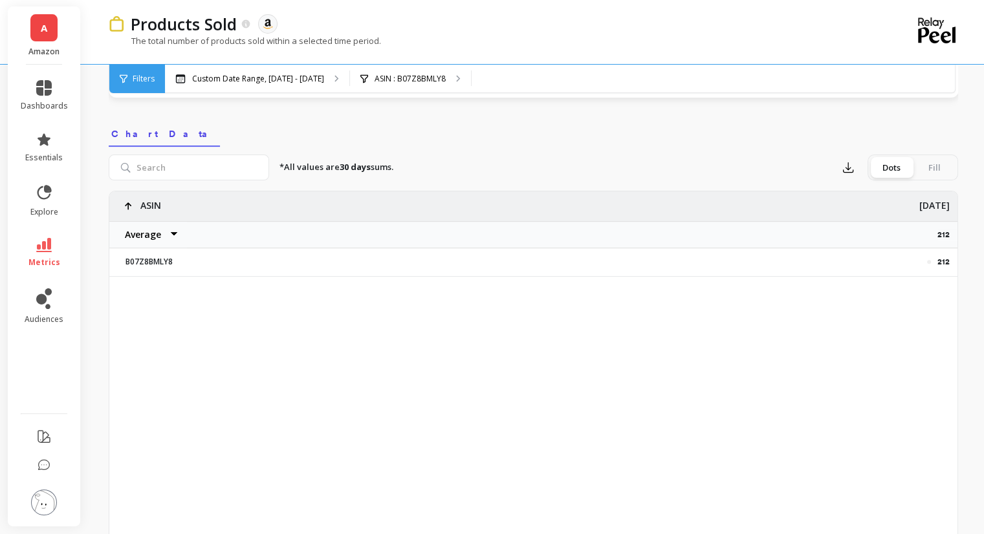
click at [939, 258] on p "212" at bounding box center [943, 262] width 12 height 10
copy p "212"
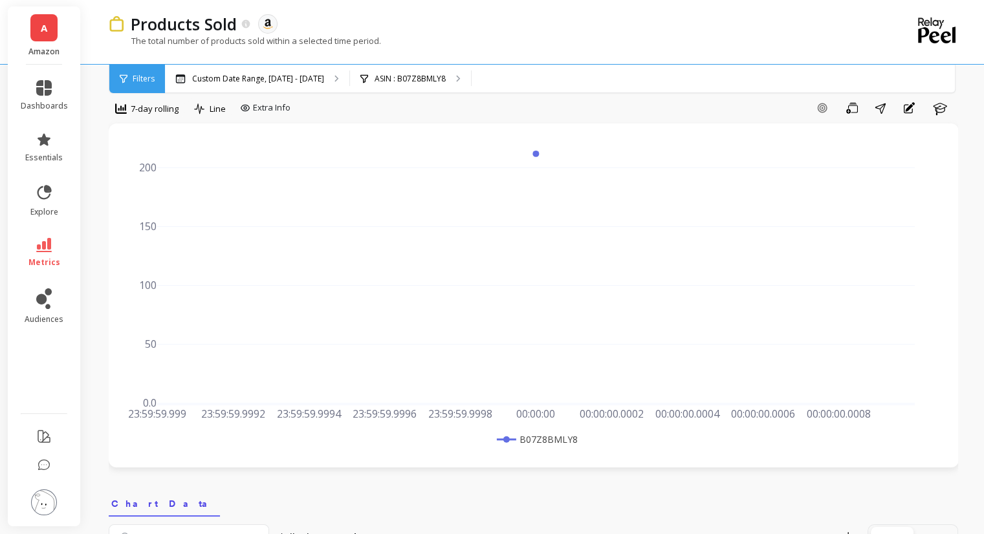
scroll to position [0, 0]
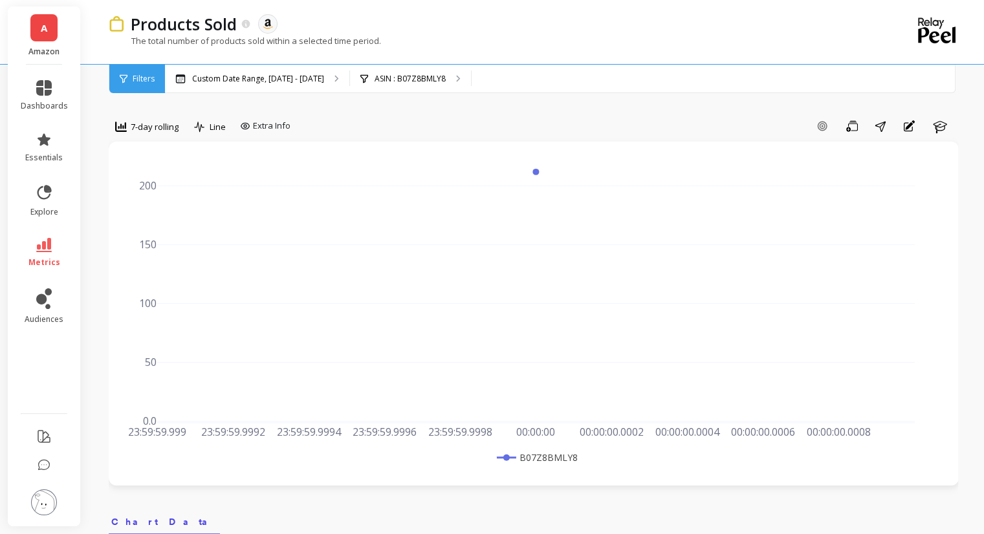
click at [153, 72] on div "Filters" at bounding box center [137, 79] width 56 height 28
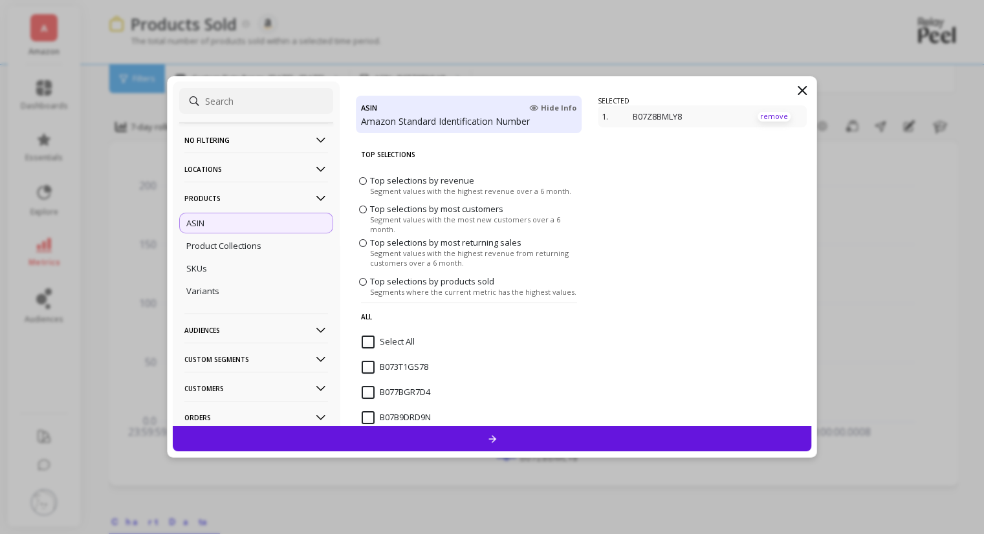
click at [766, 118] on p "remove" at bounding box center [773, 117] width 33 height 10
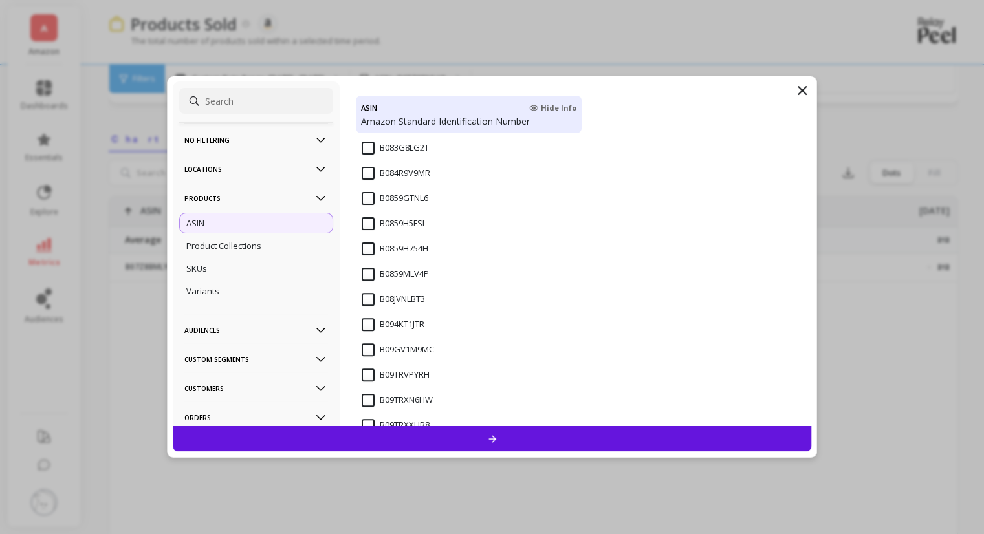
scroll to position [323, 0]
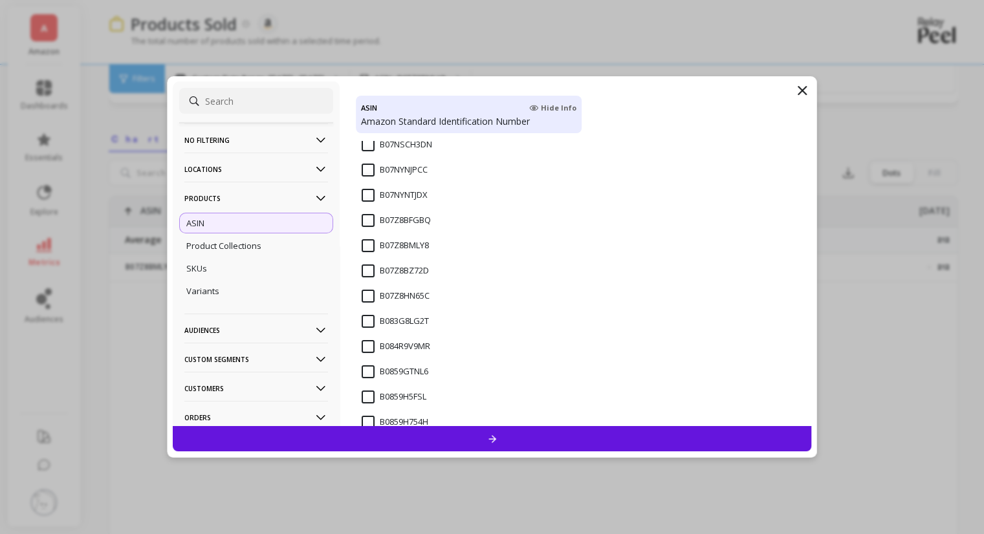
click at [364, 242] on input "B07Z8BMLY8" at bounding box center [395, 245] width 67 height 13
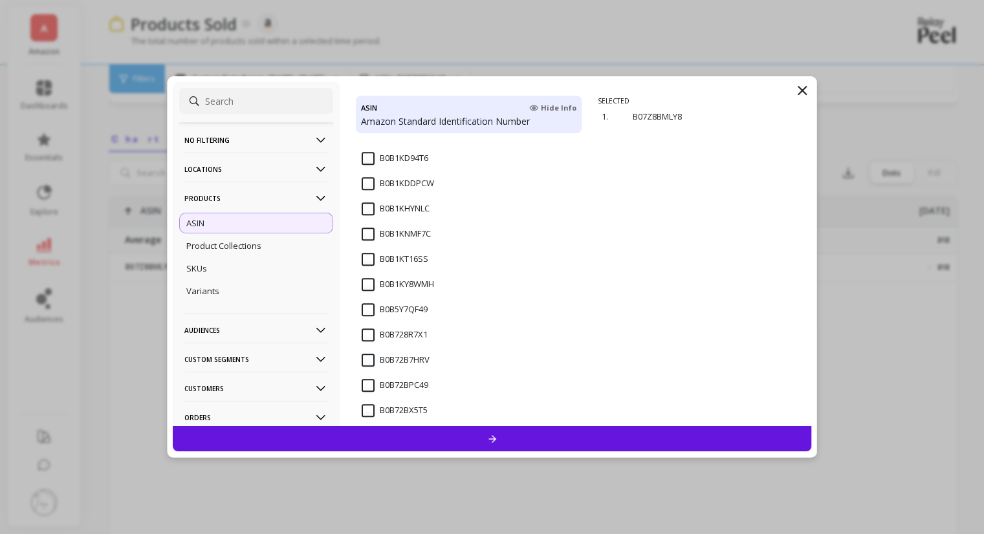
scroll to position [1100, 0]
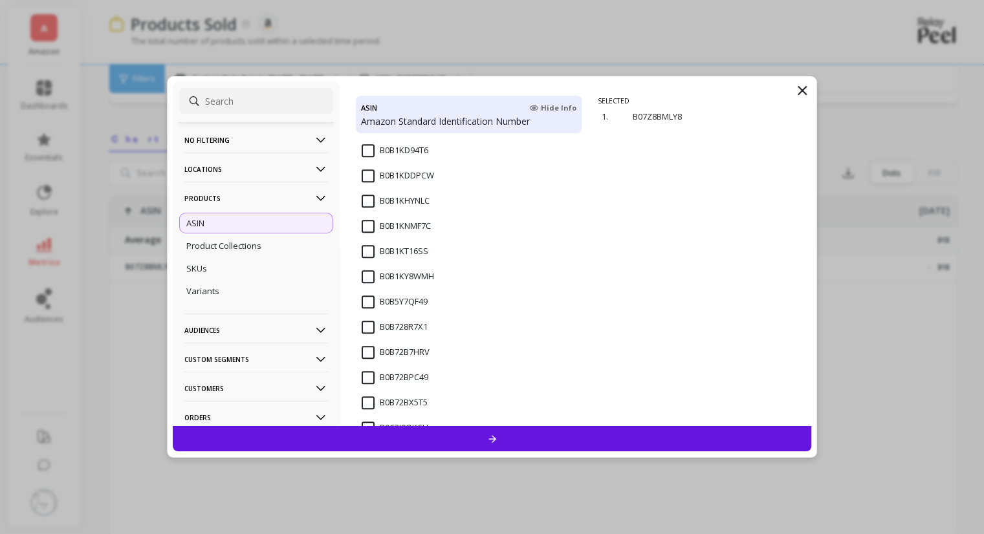
click at [367, 222] on input "B0B1KNMF7C" at bounding box center [396, 226] width 69 height 13
click at [573, 441] on div at bounding box center [492, 438] width 639 height 25
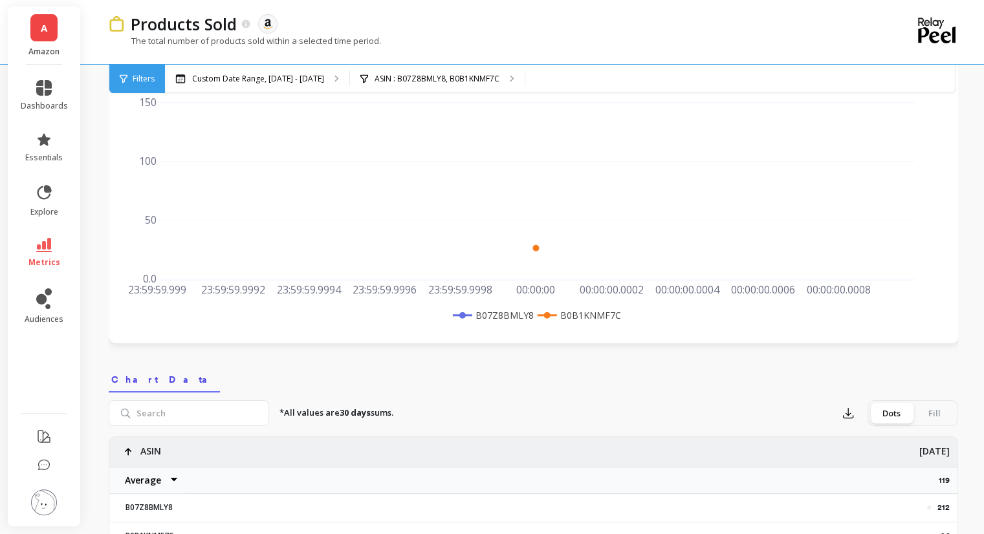
scroll to position [318, 0]
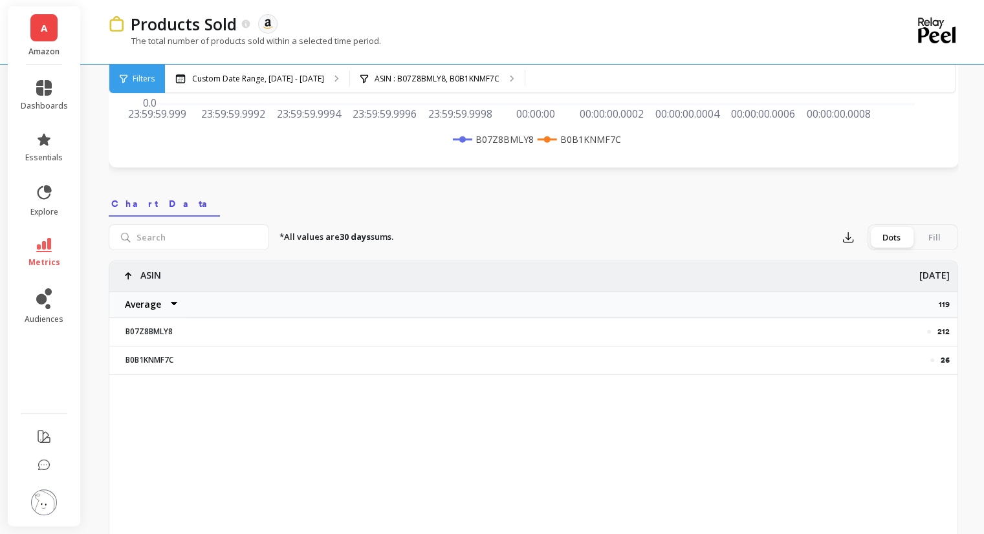
click at [933, 330] on div "212" at bounding box center [598, 332] width 702 height 10
click at [943, 331] on p "212" at bounding box center [943, 332] width 12 height 10
copy p "212"
click at [946, 362] on p "26" at bounding box center [945, 360] width 9 height 10
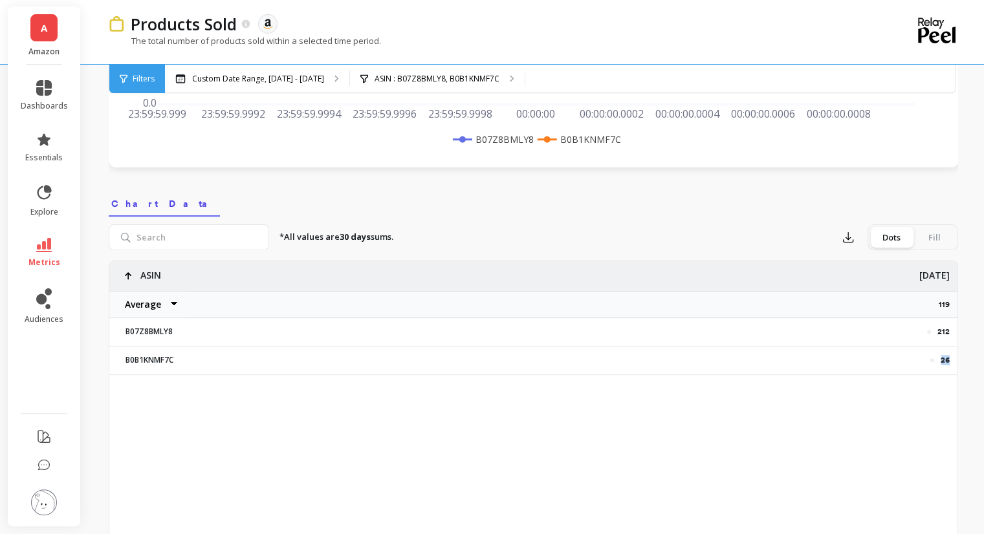
click at [946, 362] on p "26" at bounding box center [945, 360] width 9 height 10
copy p "26"
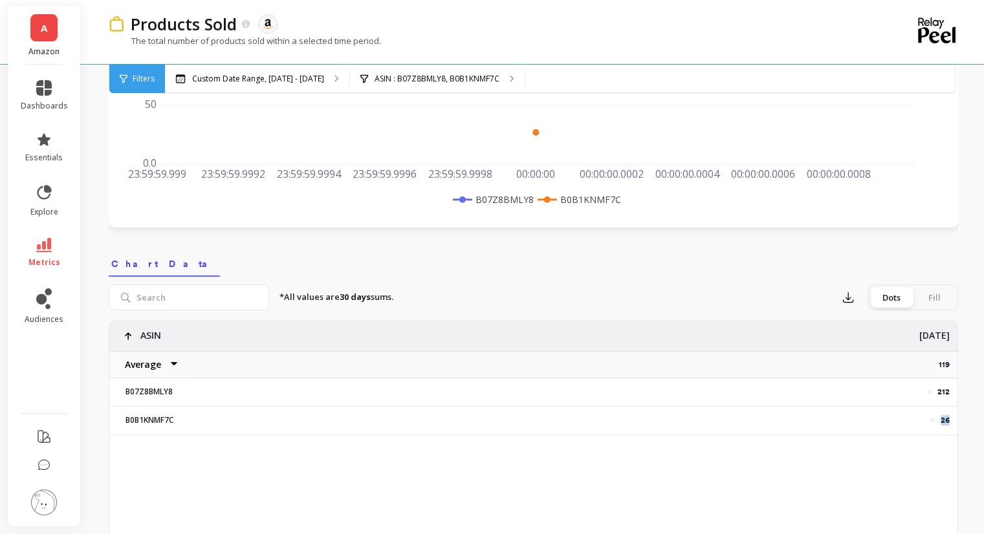
scroll to position [254, 0]
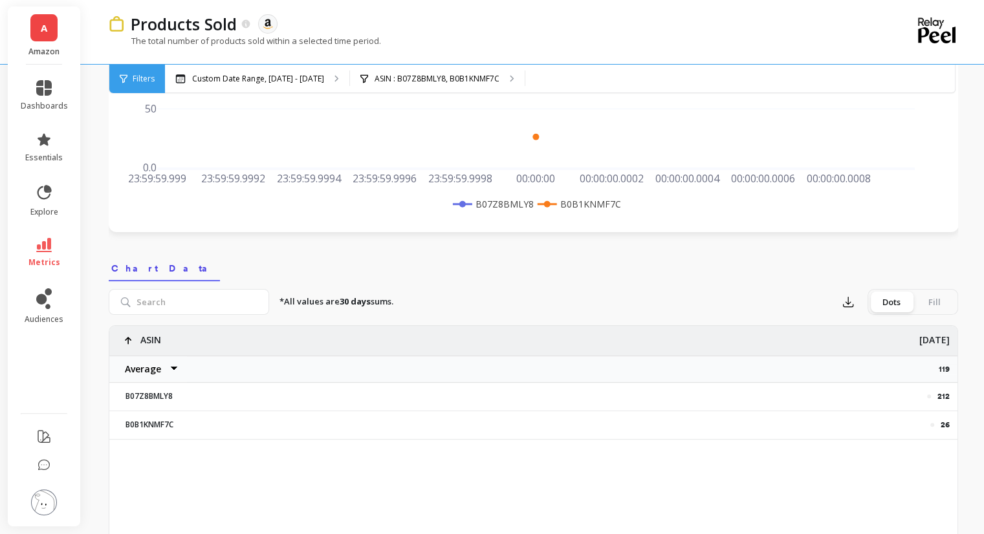
click at [144, 82] on span "Filters" at bounding box center [144, 79] width 22 height 10
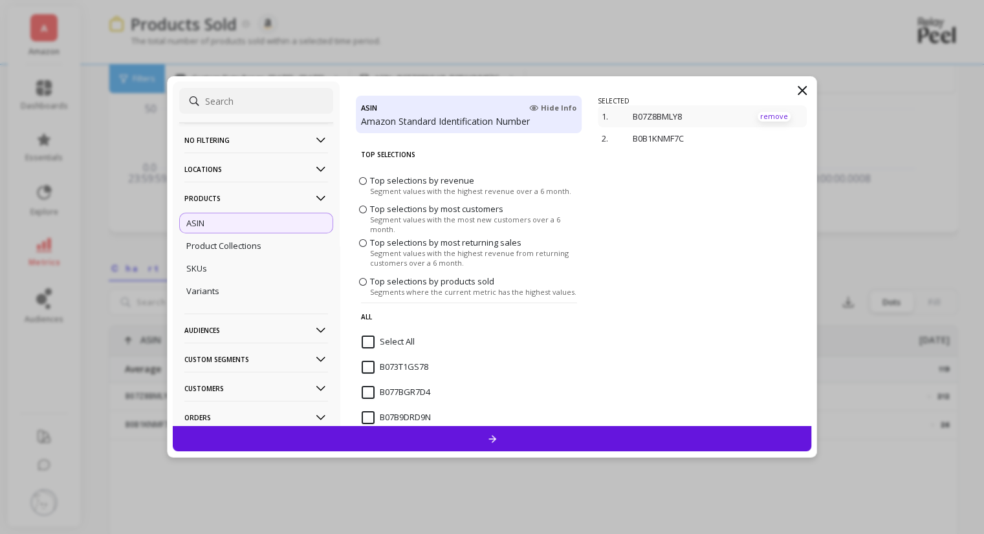
click at [768, 120] on p "remove" at bounding box center [773, 117] width 33 height 10
click at [763, 116] on p "remove" at bounding box center [773, 117] width 33 height 10
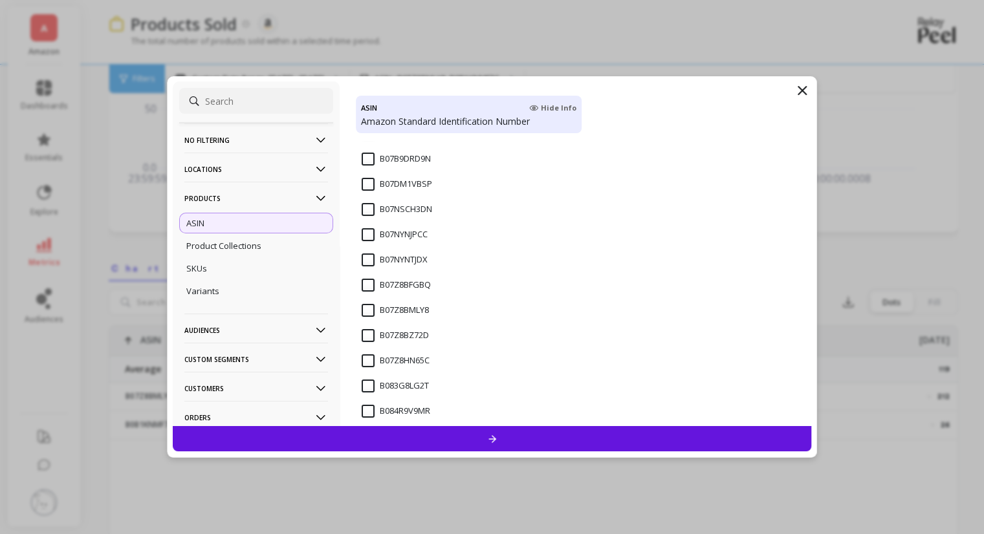
scroll to position [453, 0]
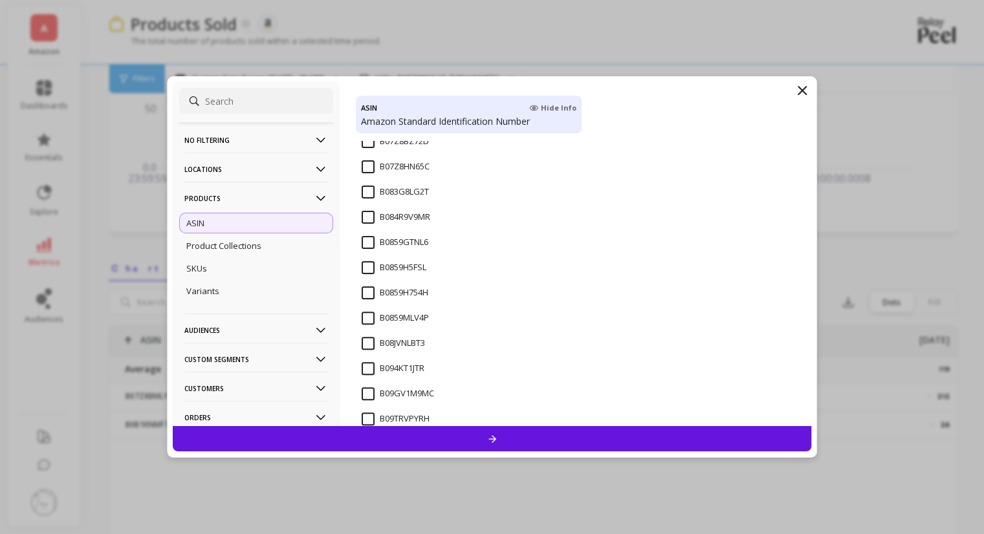
click at [367, 238] on input "B0859GTNL6" at bounding box center [395, 242] width 67 height 13
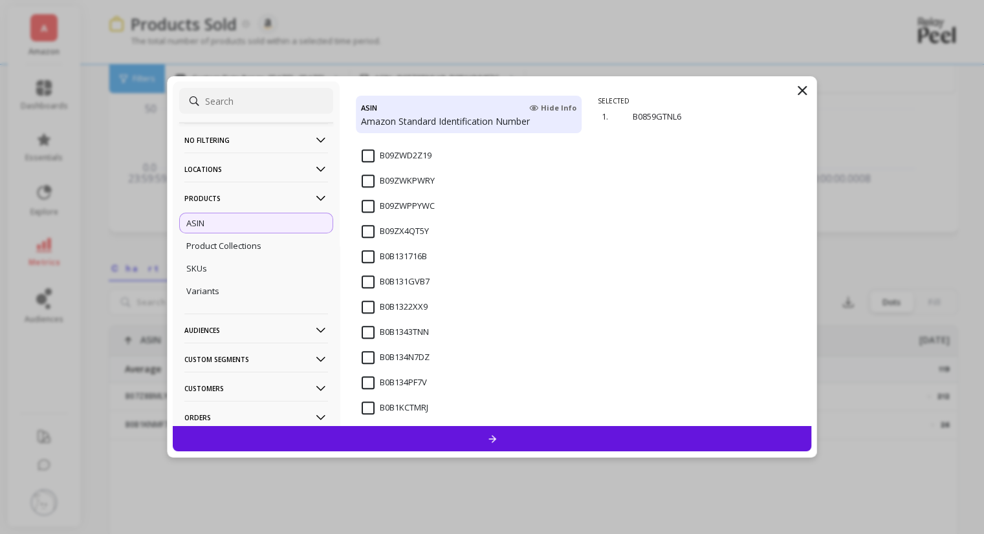
scroll to position [1017, 0]
click at [367, 283] on input "B0B1KHYNLC" at bounding box center [396, 284] width 68 height 13
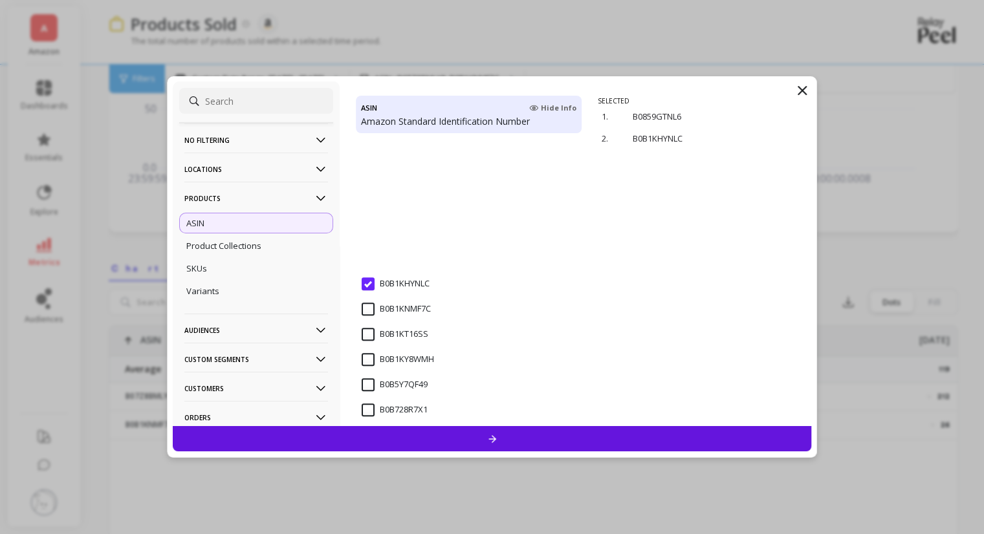
scroll to position [1193, 0]
click at [367, 283] on input "B0B72BPC49" at bounding box center [395, 284] width 67 height 13
click at [584, 436] on div at bounding box center [492, 438] width 639 height 25
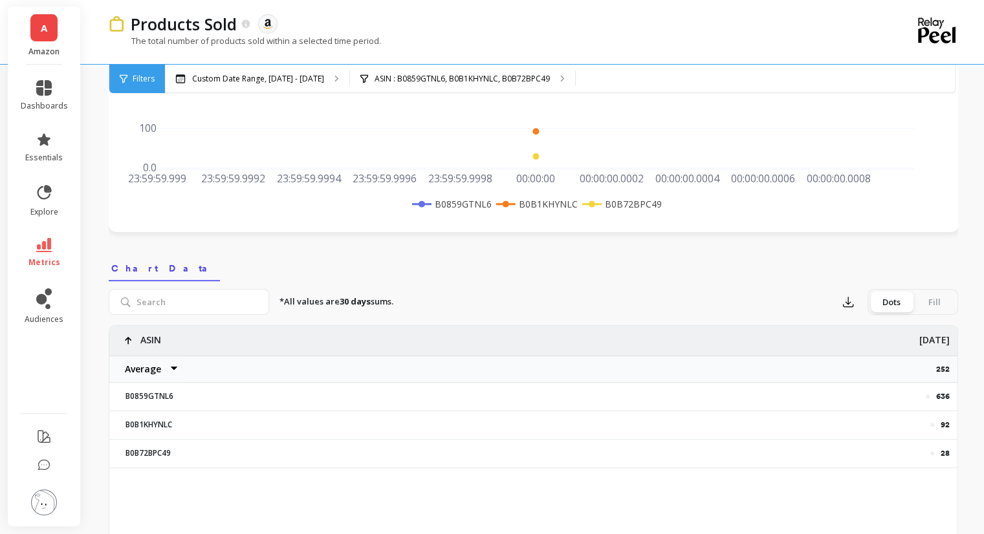
click at [944, 399] on p "636" at bounding box center [943, 396] width 14 height 10
copy p "636"
click at [943, 423] on p "92" at bounding box center [945, 425] width 9 height 10
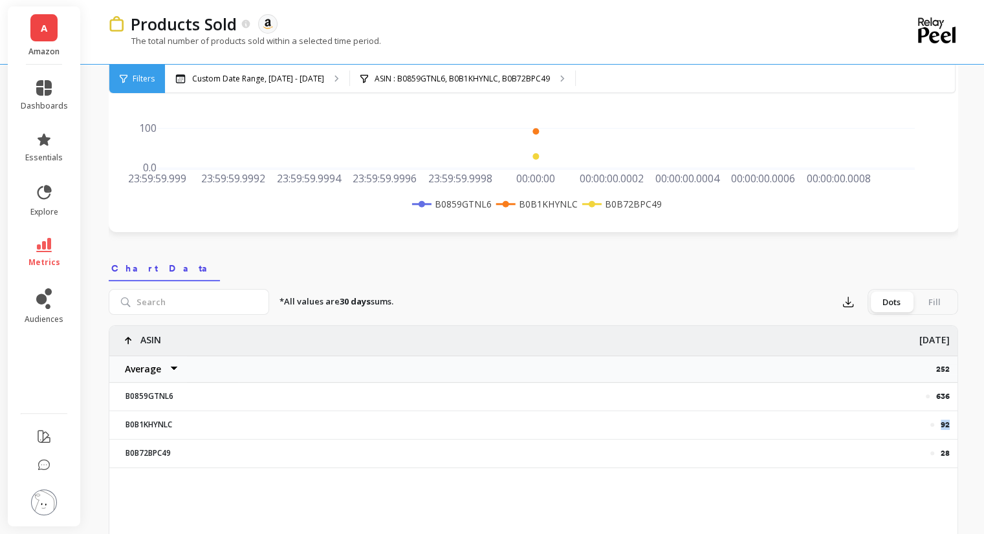
copy p "92"
click at [942, 450] on p "28" at bounding box center [945, 453] width 9 height 10
copy p "28"
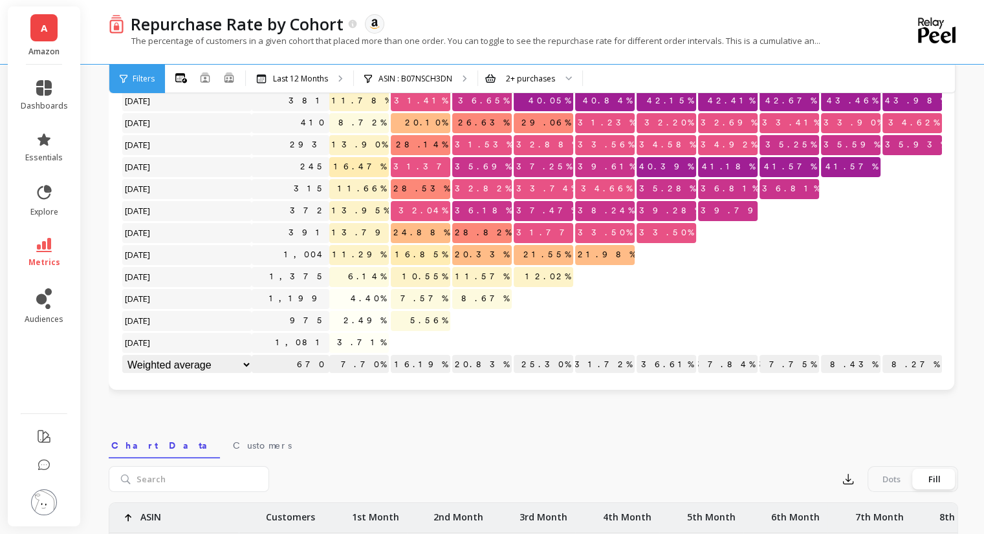
scroll to position [194, 0]
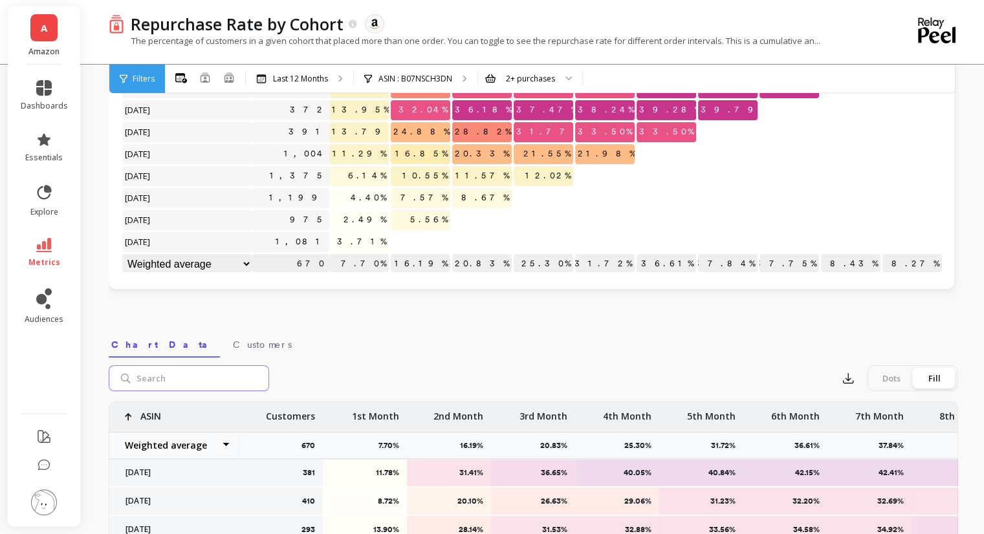
click at [202, 381] on input "search" at bounding box center [189, 378] width 160 height 26
paste input "B07NYNJPCC"
type input "B07NYNJPCC"
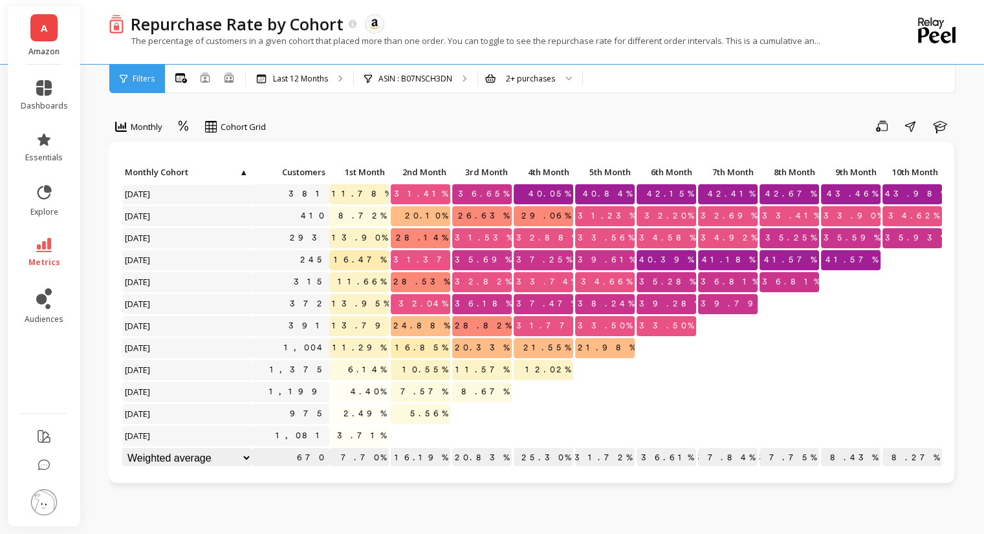
scroll to position [0, 0]
click at [135, 79] on span "Filters" at bounding box center [144, 79] width 22 height 10
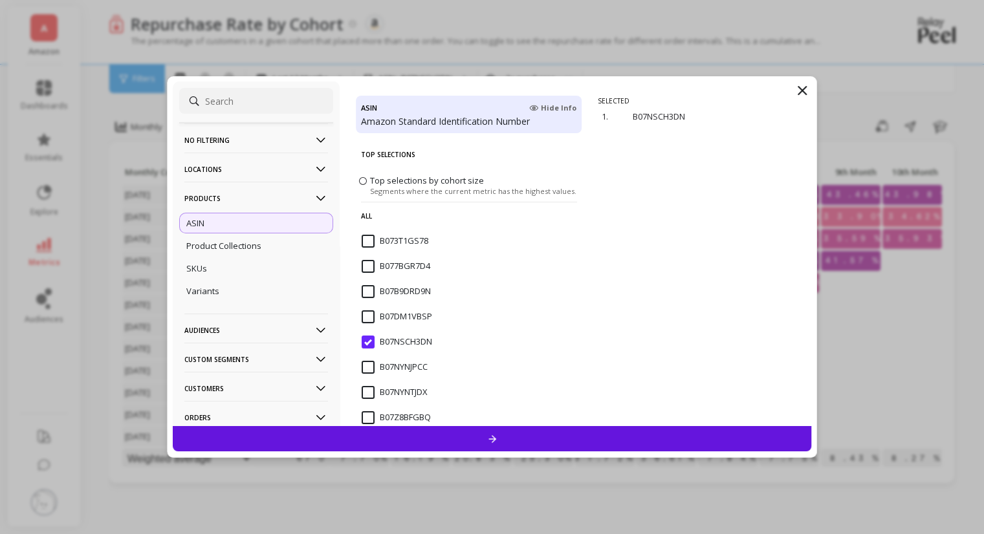
click at [359, 362] on div "B07NYNJPCC" at bounding box center [469, 374] width 226 height 39
click at [365, 363] on input "B07NYNJPCC" at bounding box center [395, 367] width 66 height 13
click at [366, 342] on input "B07NSCH3DN" at bounding box center [397, 342] width 71 height 13
click at [365, 368] on input "B07NYNJPCC" at bounding box center [395, 367] width 66 height 13
click at [406, 428] on div at bounding box center [492, 438] width 639 height 25
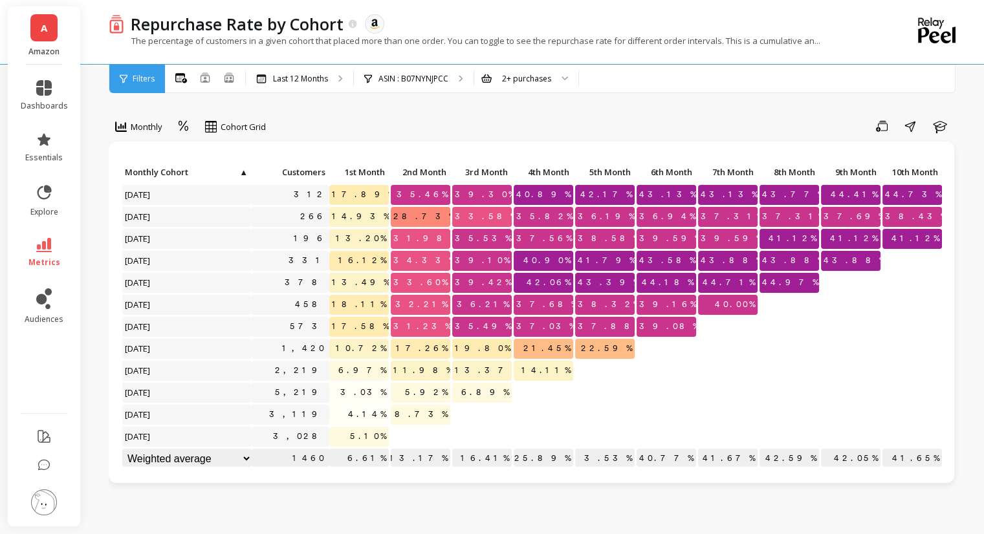
click at [131, 87] on div "Filters" at bounding box center [137, 79] width 56 height 28
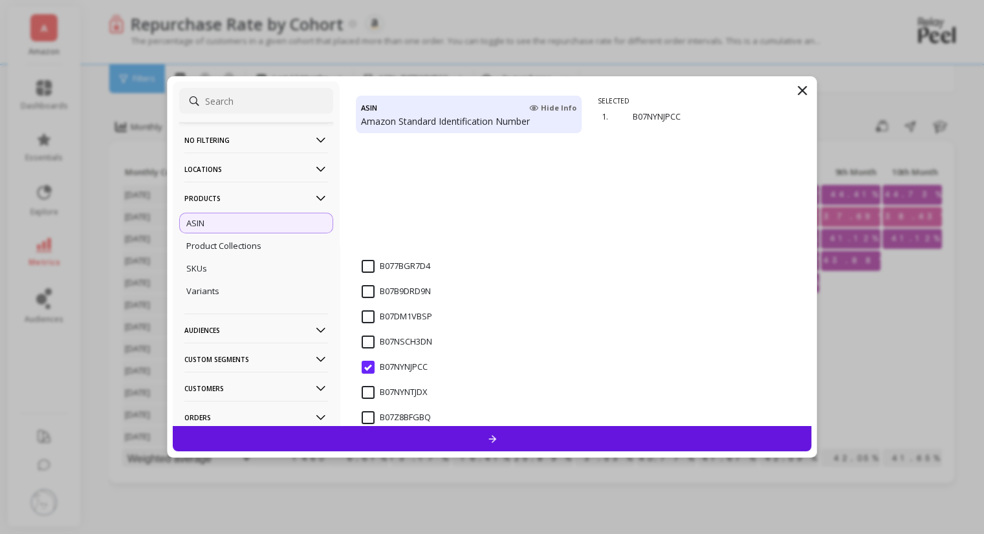
scroll to position [159, 0]
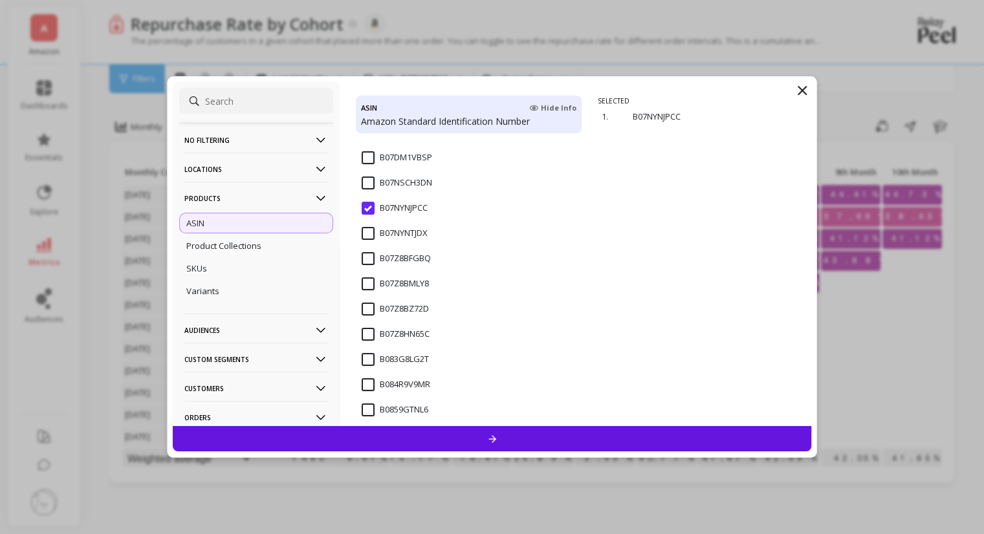
click at [362, 287] on input "B07Z8BMLY8" at bounding box center [395, 284] width 67 height 13
click at [365, 208] on input "B07NYNJPCC" at bounding box center [395, 208] width 66 height 13
click at [494, 437] on icon at bounding box center [491, 439] width 7 height 8
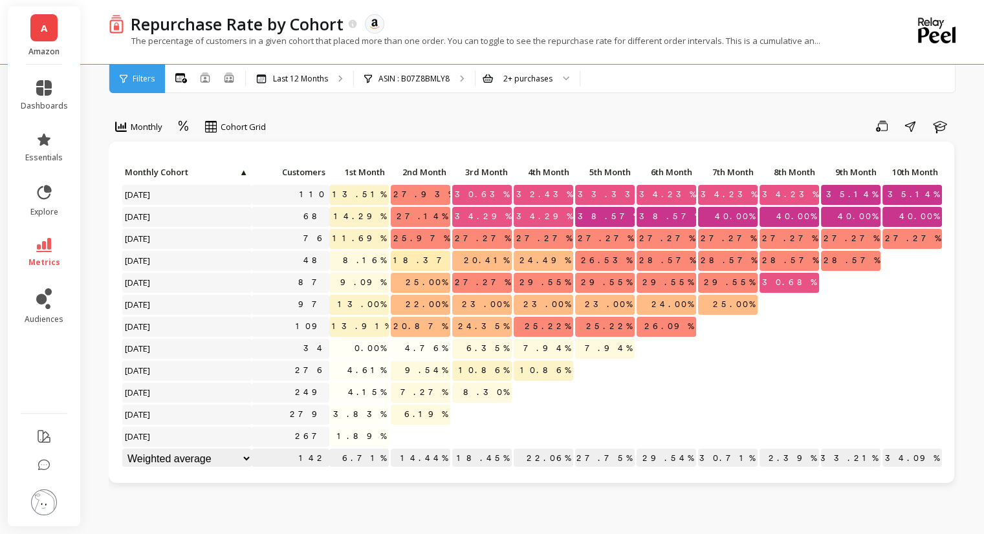
click at [133, 83] on span "Filters" at bounding box center [144, 79] width 22 height 10
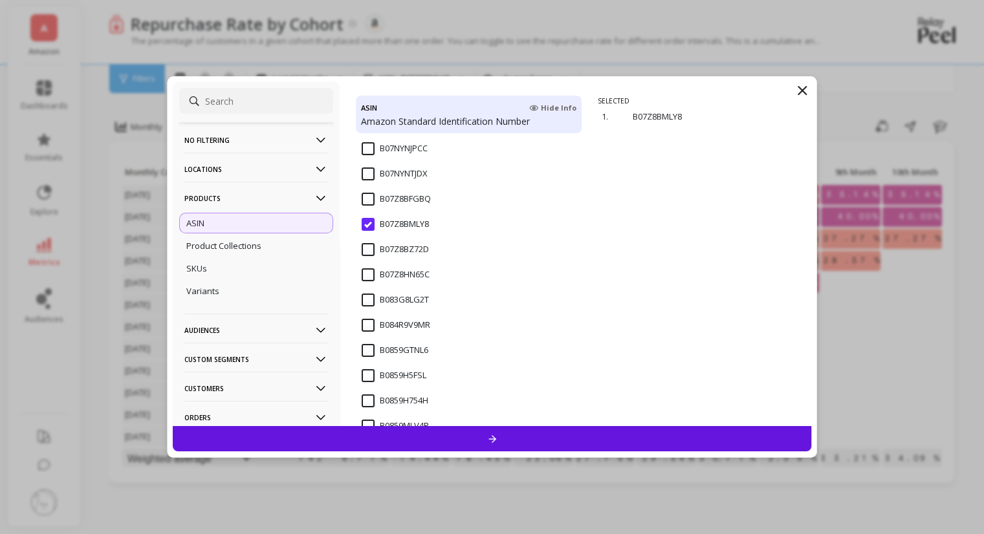
scroll to position [259, 0]
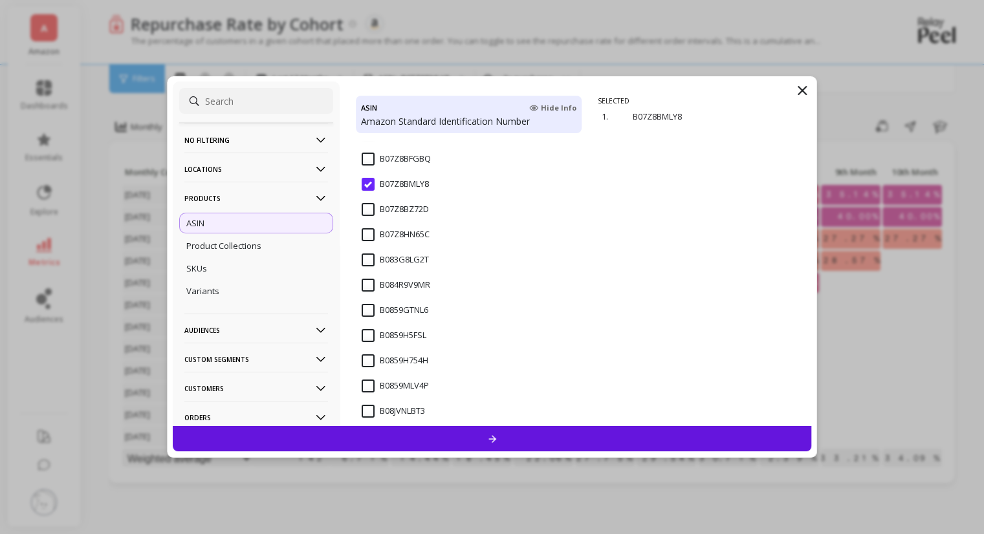
click at [370, 304] on input "B0859GTNL6" at bounding box center [395, 310] width 67 height 13
click at [370, 186] on input "B07Z8BMLY8" at bounding box center [395, 184] width 67 height 13
click at [489, 440] on icon at bounding box center [491, 438] width 11 height 11
